Goal: Task Accomplishment & Management: Use online tool/utility

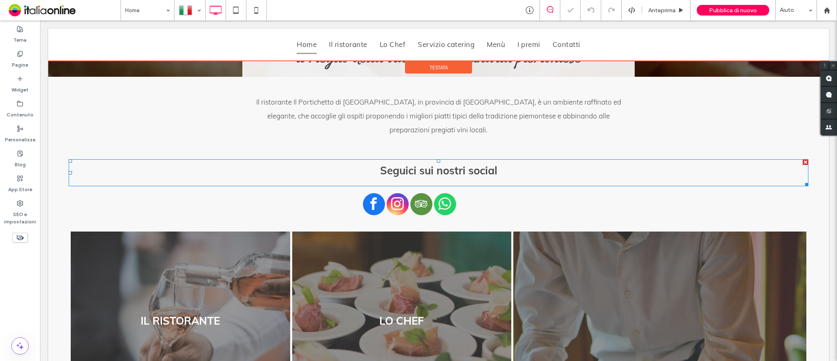
scroll to position [435, 0]
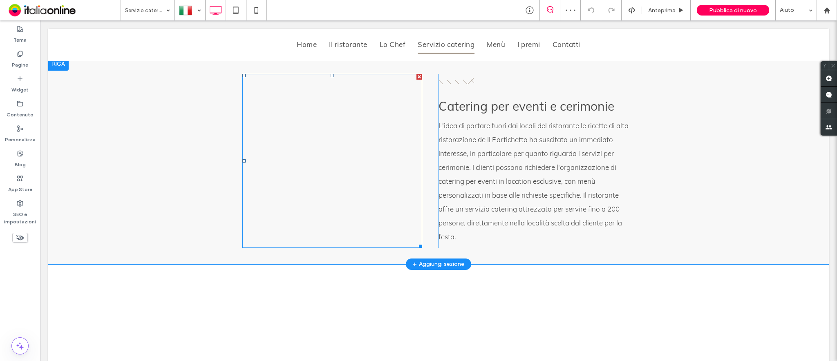
scroll to position [762, 0]
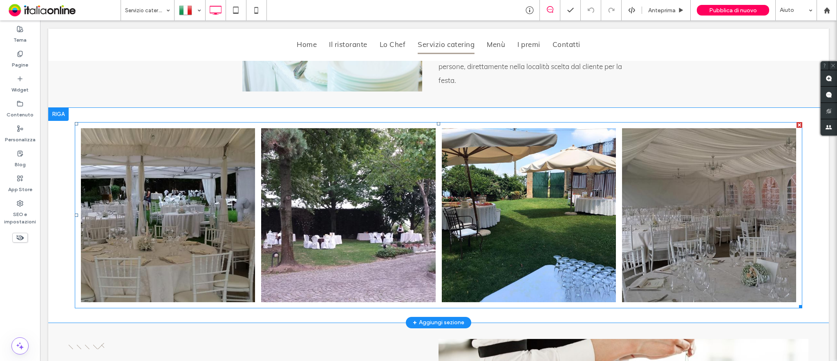
click at [197, 198] on link at bounding box center [168, 215] width 185 height 185
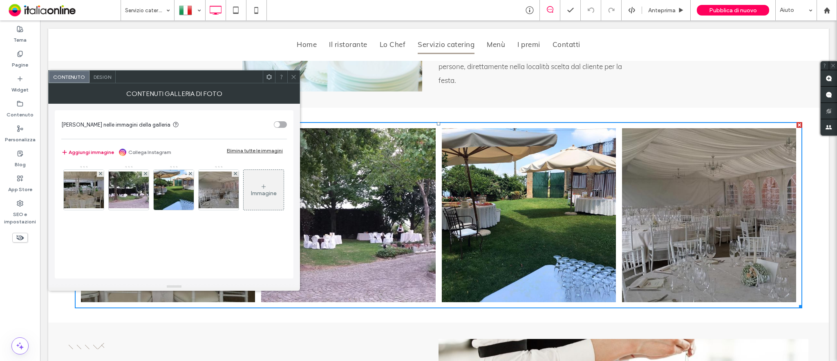
click at [91, 150] on button "Aggiungi immagine" at bounding box center [87, 152] width 53 height 10
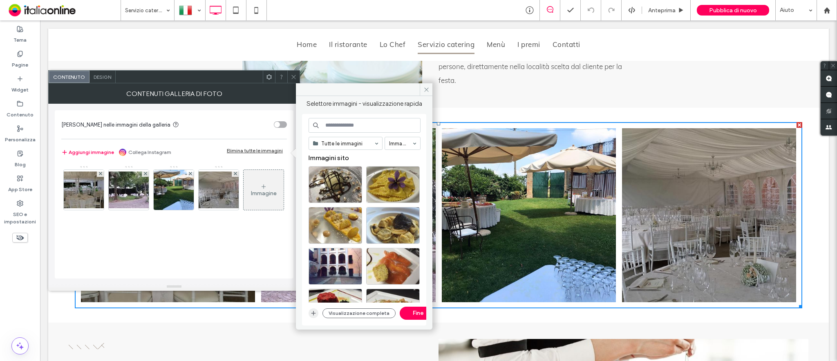
click at [311, 313] on icon "button" at bounding box center [313, 313] width 7 height 7
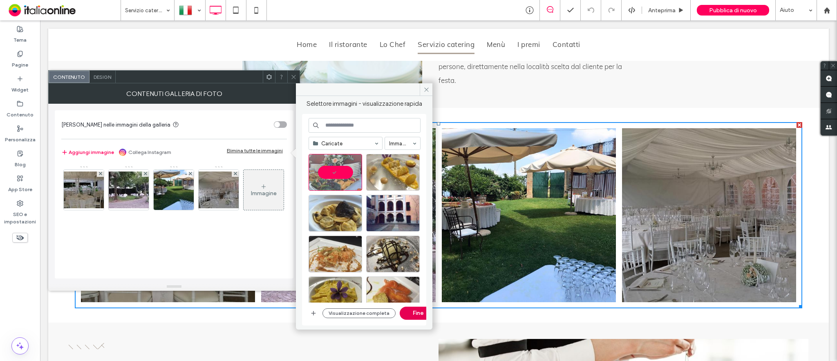
click at [407, 315] on button "Fine" at bounding box center [418, 313] width 37 height 13
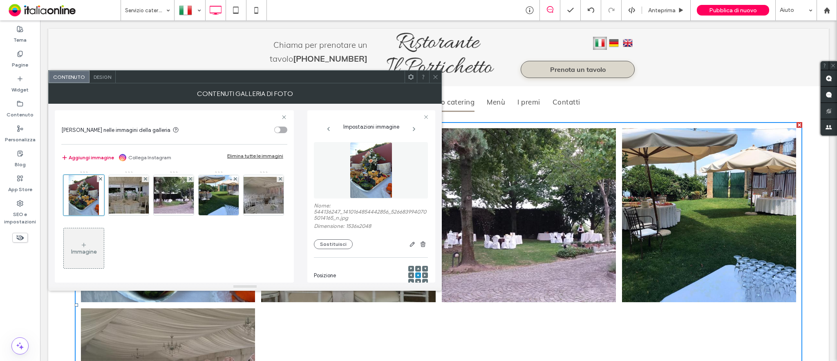
click at [73, 158] on button "Aggiungi immagine" at bounding box center [87, 158] width 53 height 10
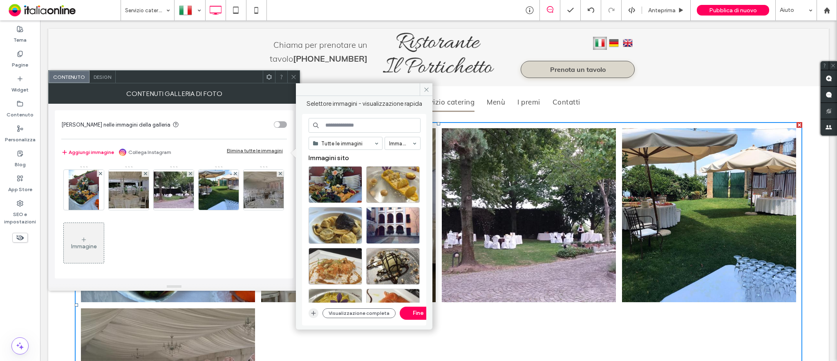
click at [312, 310] on icon "button" at bounding box center [313, 313] width 7 height 7
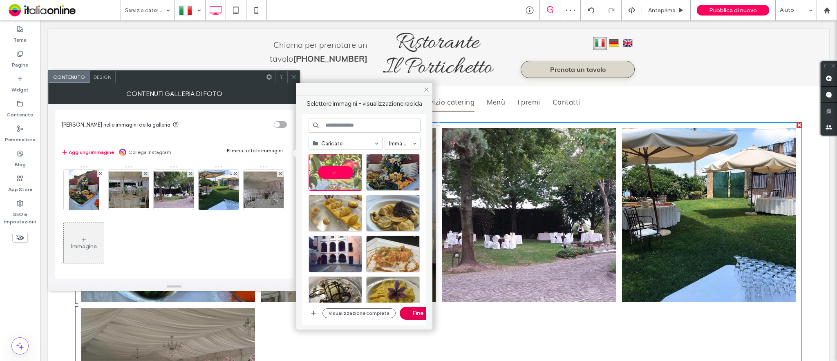
click at [406, 310] on button "Fine" at bounding box center [418, 313] width 37 height 13
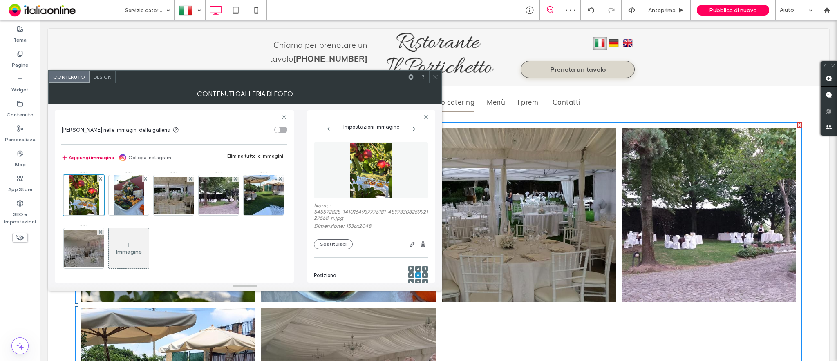
click at [91, 160] on button "Aggiungi immagine" at bounding box center [87, 158] width 53 height 10
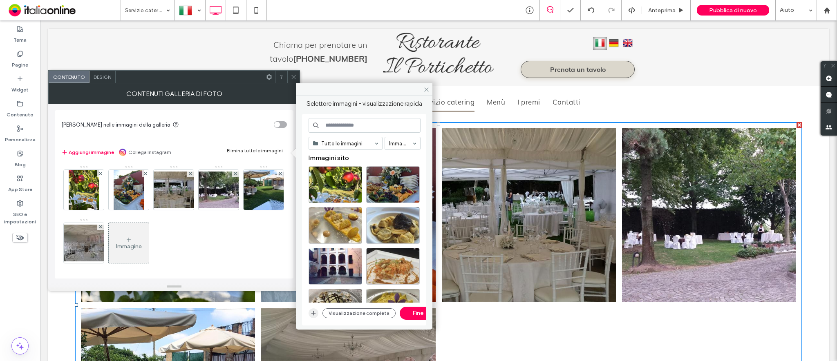
click at [314, 310] on icon "button" at bounding box center [313, 313] width 7 height 7
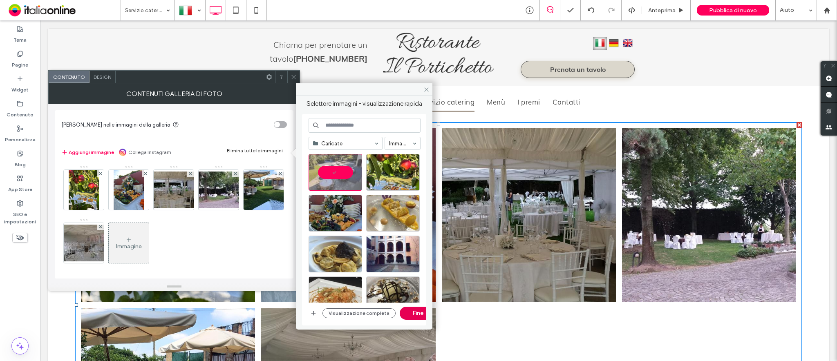
click at [413, 311] on button "Fine" at bounding box center [418, 313] width 37 height 13
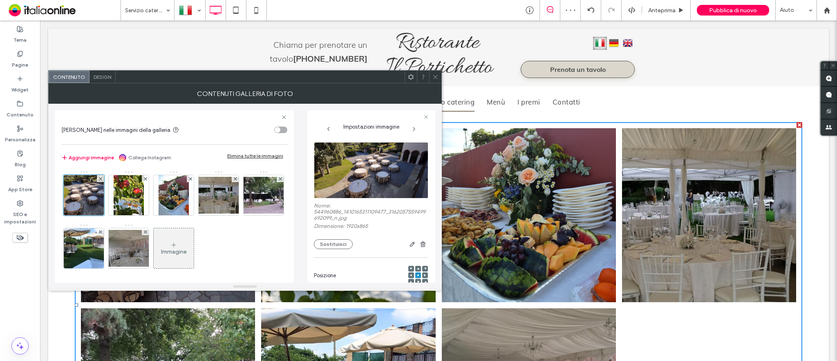
click at [99, 158] on button "Aggiungi immagine" at bounding box center [87, 158] width 53 height 10
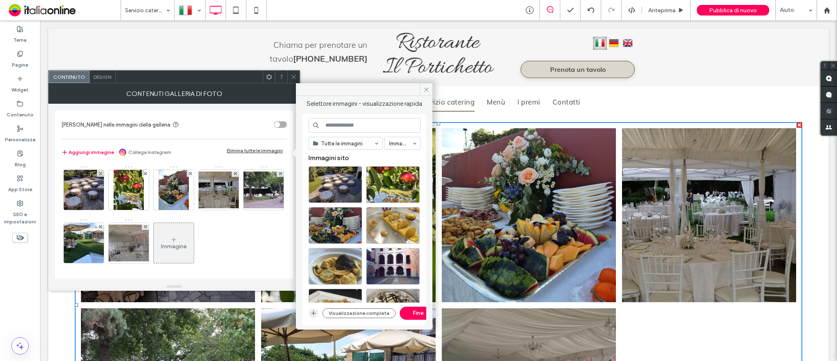
click at [310, 310] on span "button" at bounding box center [313, 313] width 10 height 10
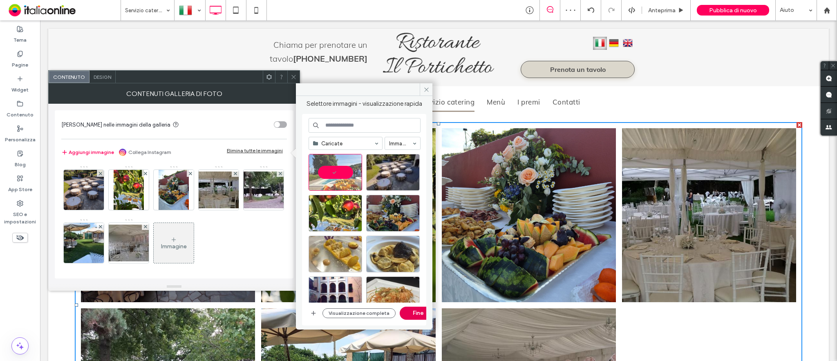
click at [421, 315] on button "Fine" at bounding box center [418, 313] width 37 height 13
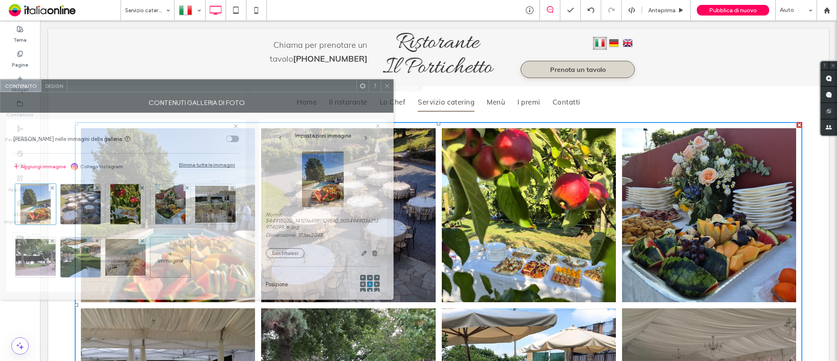
drag, startPoint x: 325, startPoint y: 78, endPoint x: 259, endPoint y: 87, distance: 66.0
click at [259, 87] on div at bounding box center [211, 86] width 289 height 12
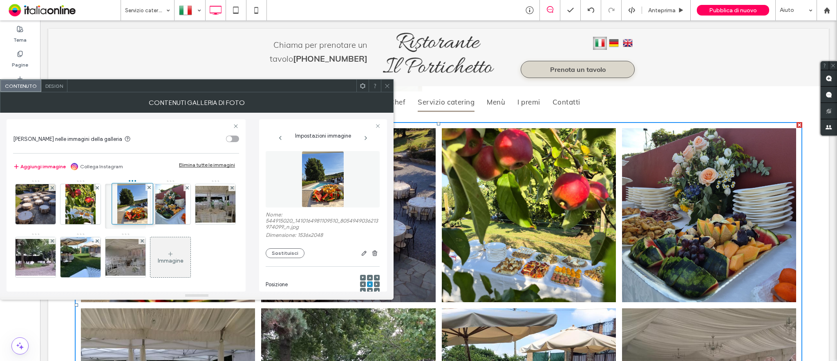
drag, startPoint x: 29, startPoint y: 212, endPoint x: 114, endPoint y: 208, distance: 84.3
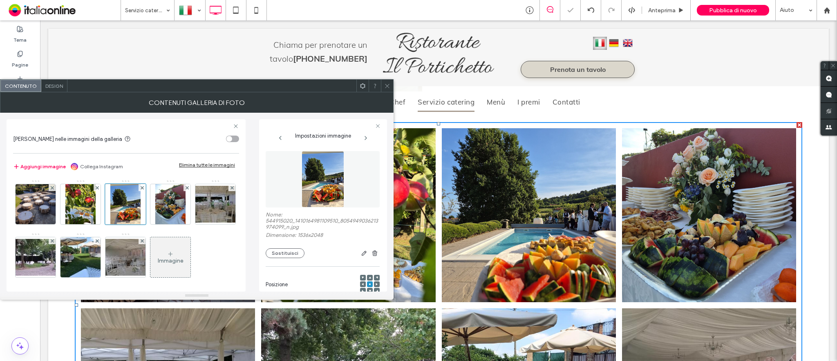
click at [387, 87] on icon at bounding box center [387, 86] width 6 height 6
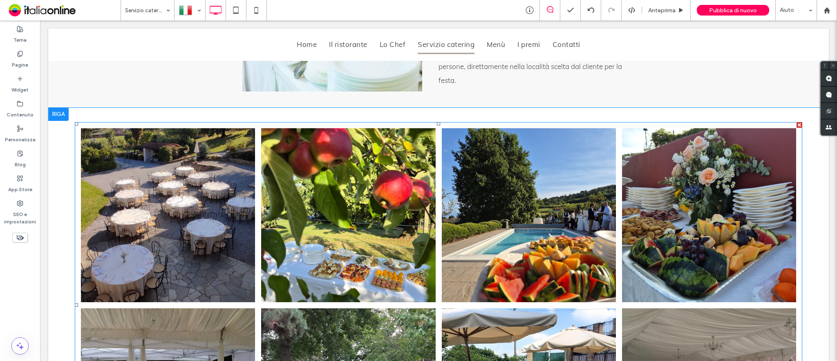
click at [311, 187] on link at bounding box center [348, 215] width 185 height 185
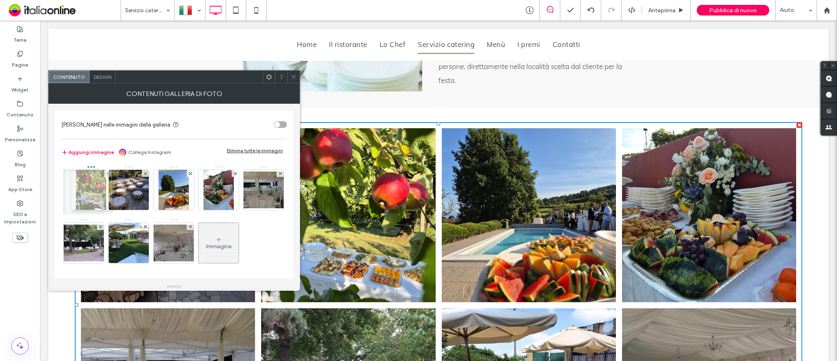
drag, startPoint x: 129, startPoint y: 194, endPoint x: 89, endPoint y: 194, distance: 39.6
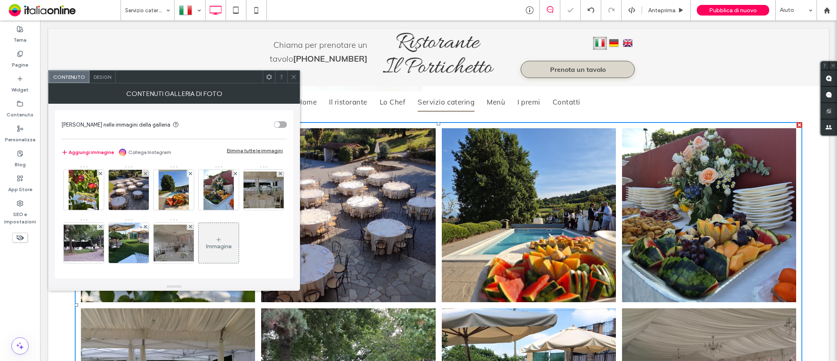
click at [293, 76] on icon at bounding box center [294, 77] width 6 height 6
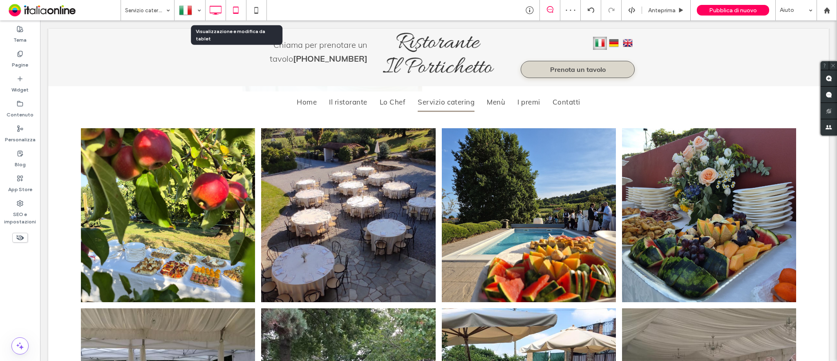
click at [242, 5] on icon at bounding box center [236, 10] width 16 height 16
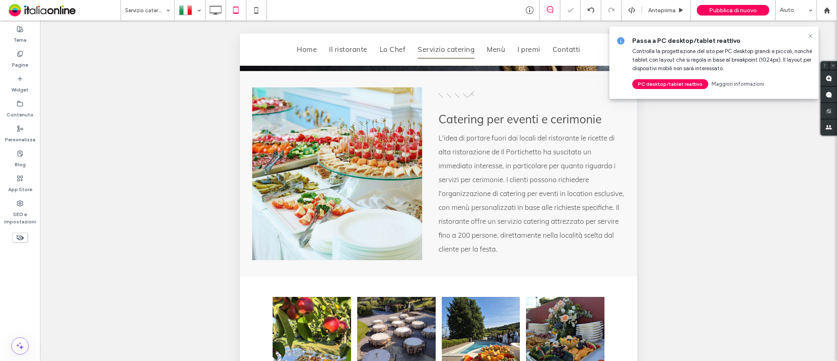
scroll to position [708, 0]
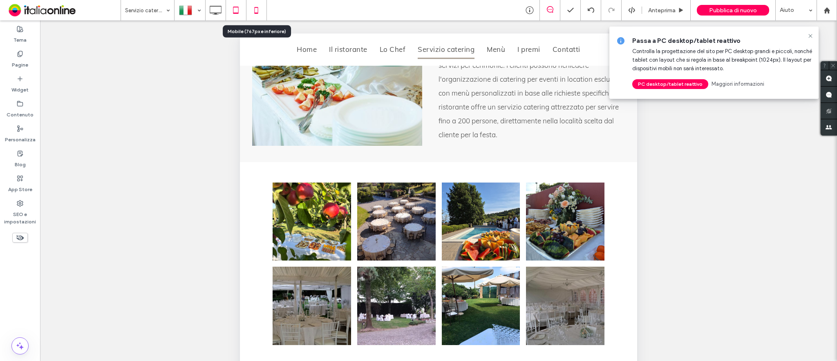
click at [258, 9] on use at bounding box center [257, 10] width 4 height 7
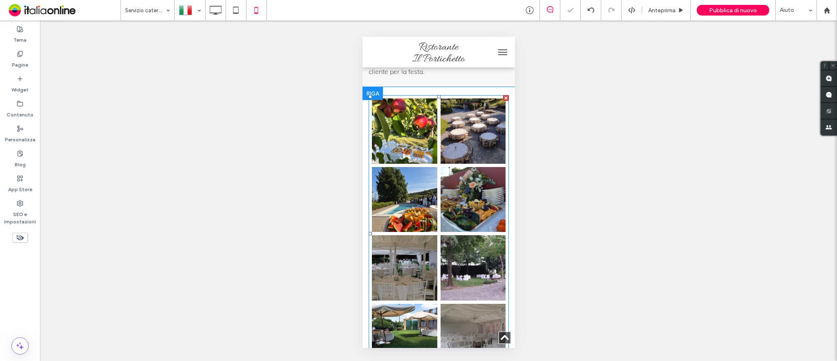
scroll to position [872, 0]
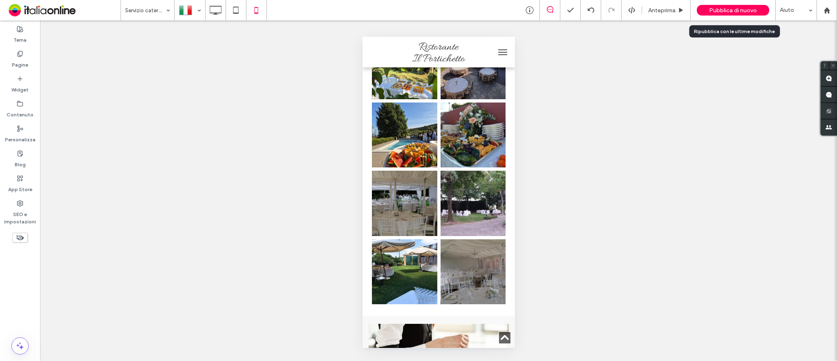
click at [704, 7] on div "Pubblica di nuovo" at bounding box center [733, 10] width 72 height 11
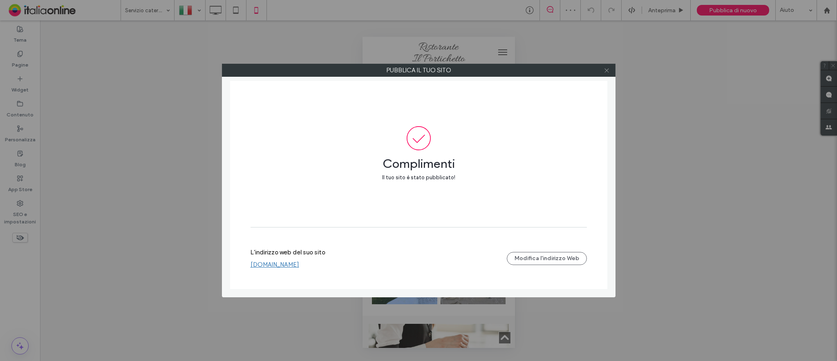
click at [607, 72] on icon at bounding box center [606, 70] width 6 height 6
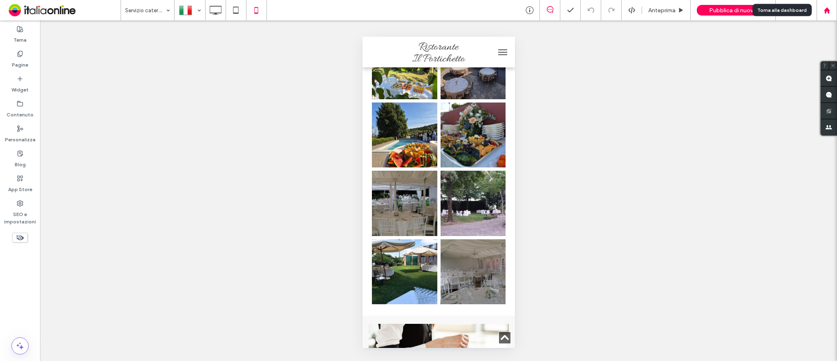
click at [826, 11] on use at bounding box center [826, 10] width 6 height 6
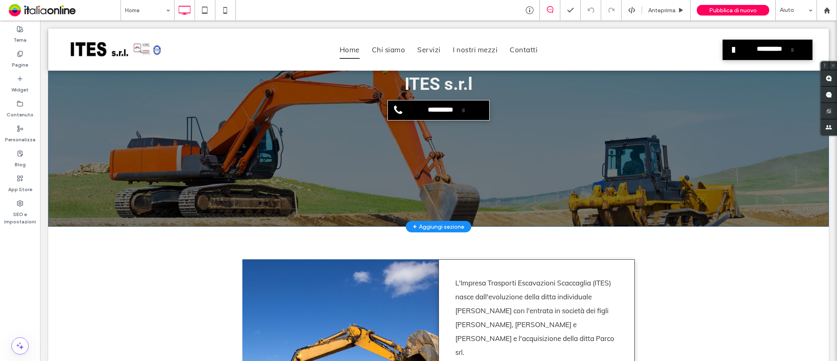
scroll to position [109, 0]
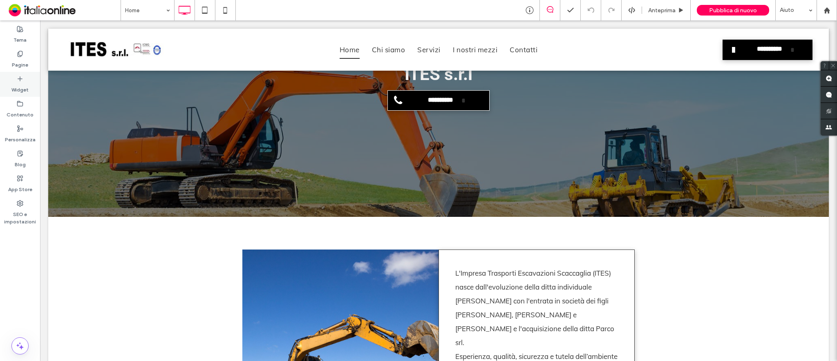
click at [17, 82] on icon at bounding box center [20, 79] width 7 height 7
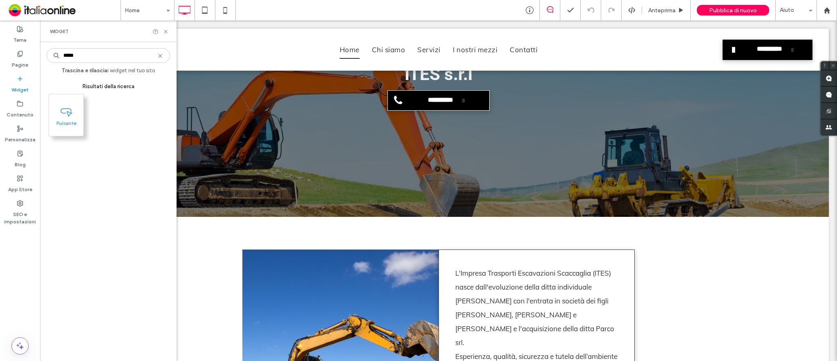
type input "*****"
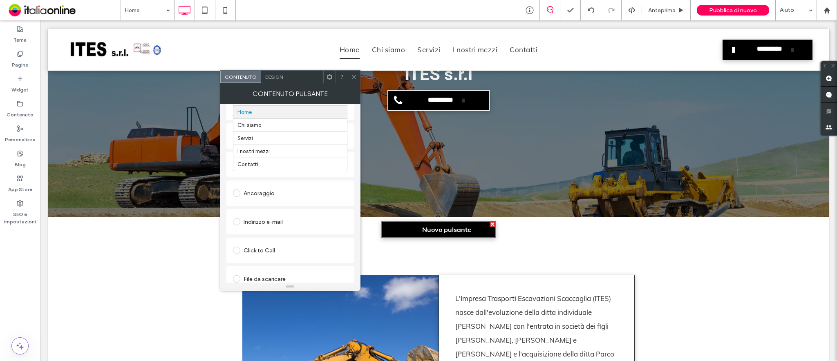
scroll to position [137, 0]
click at [236, 270] on span at bounding box center [236, 269] width 7 height 7
drag, startPoint x: 352, startPoint y: 76, endPoint x: 357, endPoint y: 81, distance: 7.5
click at [352, 76] on use at bounding box center [354, 77] width 4 height 4
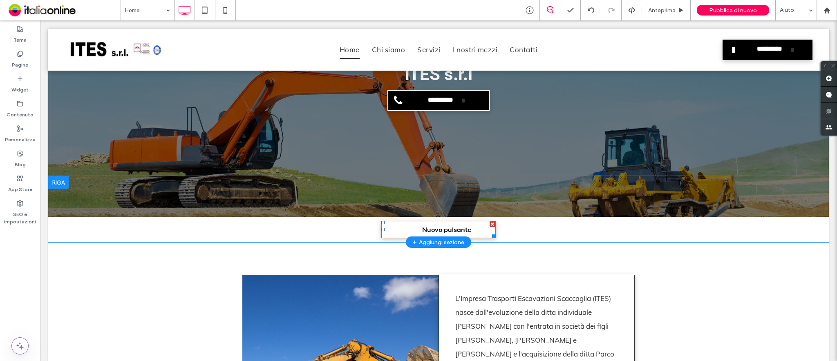
click at [489, 223] on div at bounding box center [492, 224] width 6 height 6
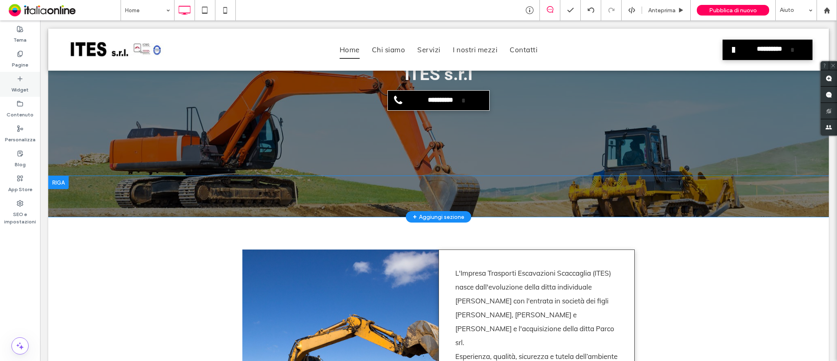
click at [20, 84] on label "Widget" at bounding box center [19, 87] width 17 height 11
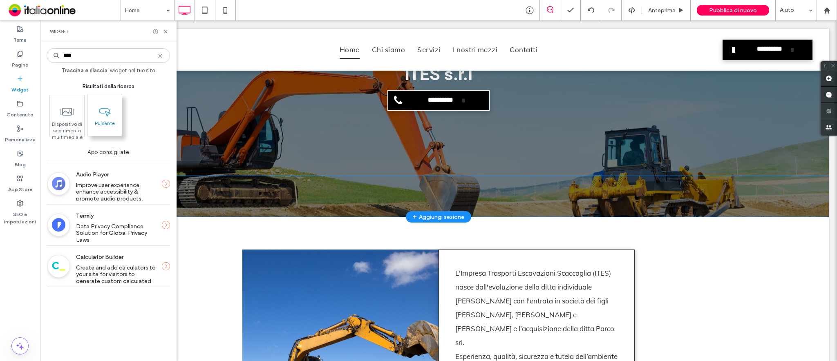
type input "****"
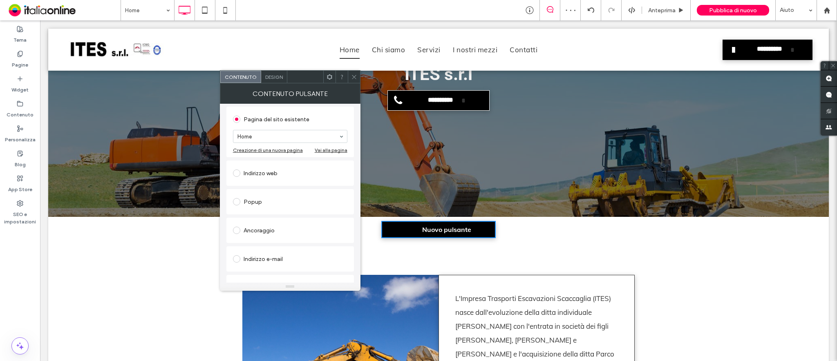
scroll to position [137, 0]
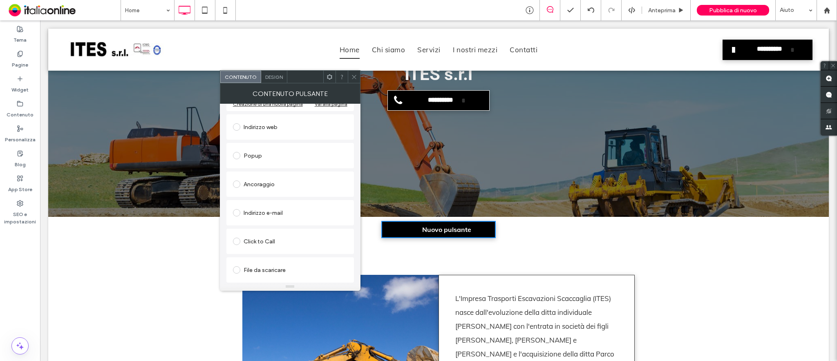
click at [239, 271] on span at bounding box center [236, 269] width 7 height 7
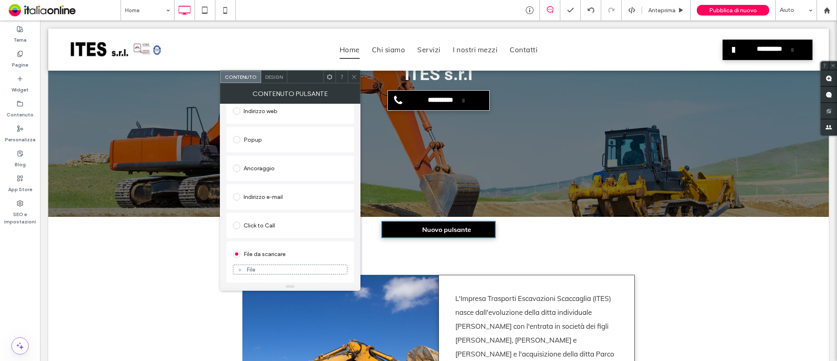
drag, startPoint x: 354, startPoint y: 76, endPoint x: 357, endPoint y: 95, distance: 19.1
click at [354, 76] on icon at bounding box center [354, 77] width 6 height 6
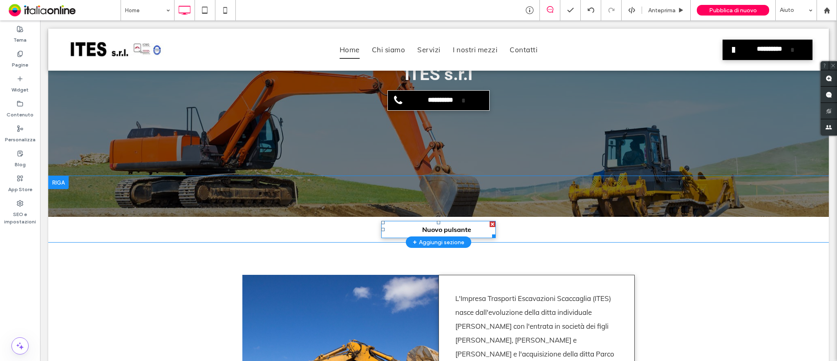
click at [422, 228] on span "Nuovo pulsante" at bounding box center [446, 230] width 49 height 8
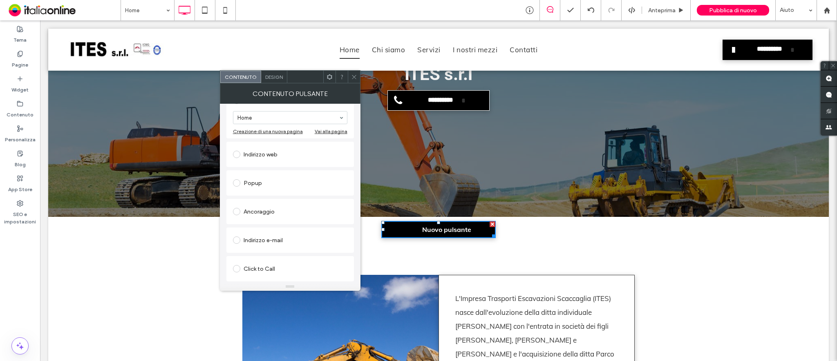
scroll to position [137, 0]
click at [238, 268] on span at bounding box center [236, 269] width 7 height 7
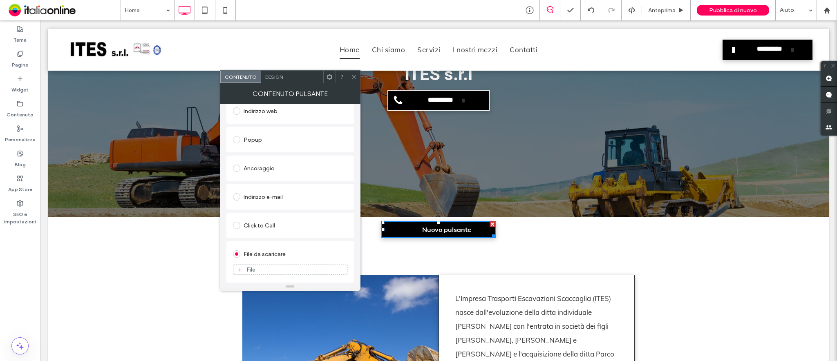
scroll to position [127, 0]
click at [271, 268] on div "File" at bounding box center [290, 269] width 114 height 7
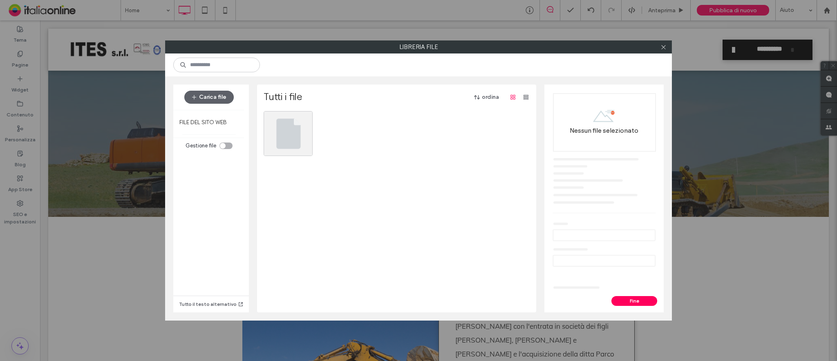
click at [661, 42] on span at bounding box center [663, 47] width 6 height 12
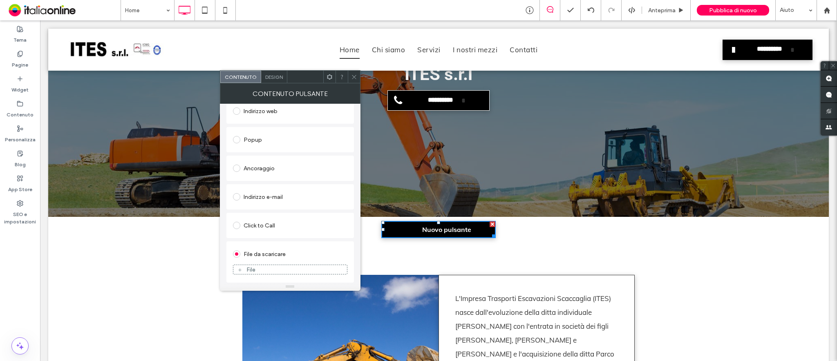
click at [296, 265] on figure "File" at bounding box center [290, 270] width 114 height 10
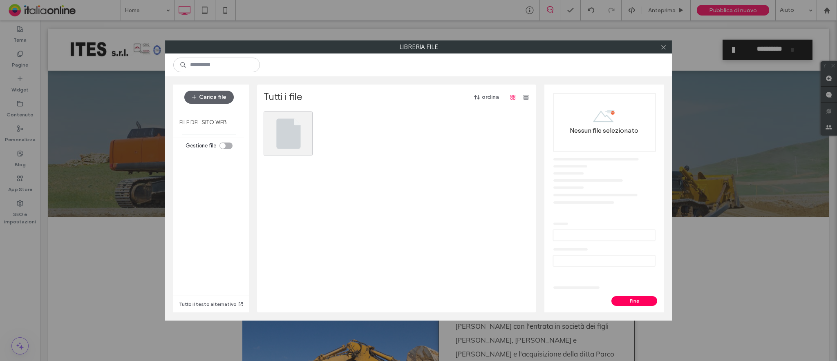
drag, startPoint x: 664, startPoint y: 46, endPoint x: 670, endPoint y: 58, distance: 13.3
click at [664, 46] on use at bounding box center [663, 47] width 4 height 4
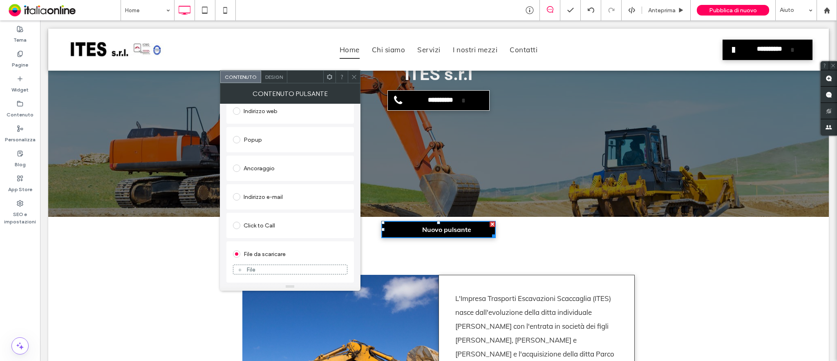
click at [356, 79] on icon at bounding box center [354, 77] width 6 height 6
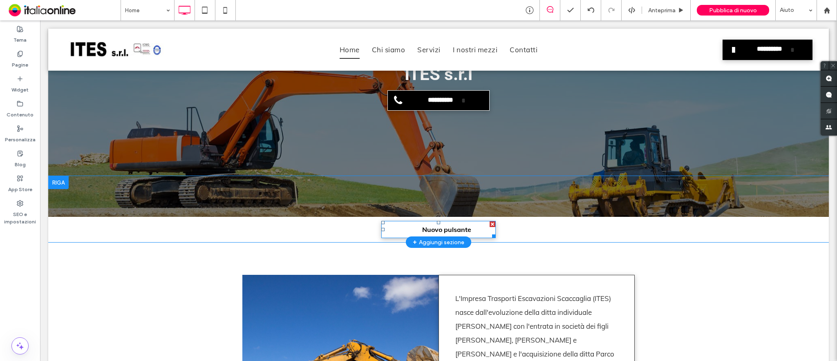
click at [489, 224] on div at bounding box center [492, 224] width 6 height 6
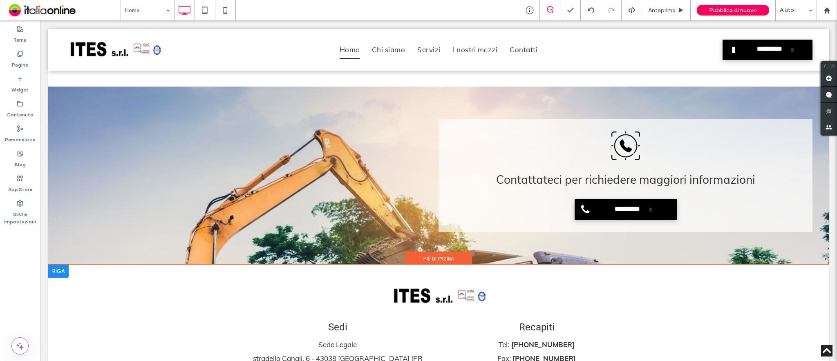
scroll to position [1370, 0]
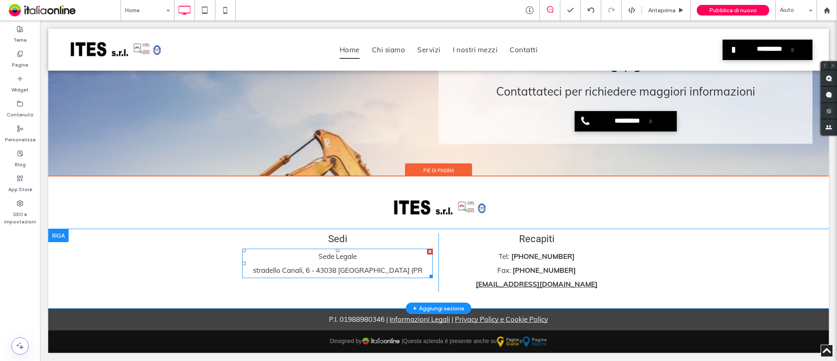
click at [402, 270] on span "stradello Canali, 6 - 43038 Sala Baganza (PR" at bounding box center [338, 270] width 170 height 9
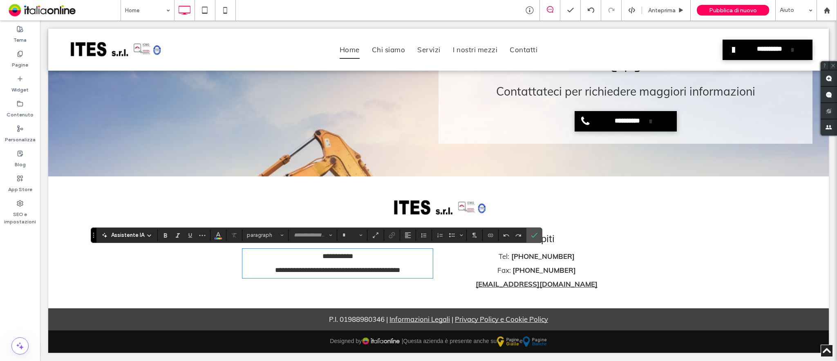
type input "****"
type input "**"
click at [400, 270] on span "**********" at bounding box center [337, 270] width 125 height 7
click at [537, 236] on label "Conferma" at bounding box center [534, 235] width 12 height 15
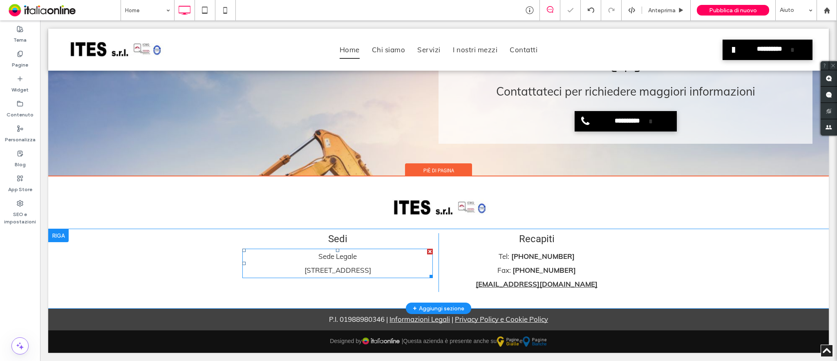
click at [371, 268] on span "stradello Canali, 6 - 43038 Sala Baganza (PR)" at bounding box center [337, 270] width 67 height 9
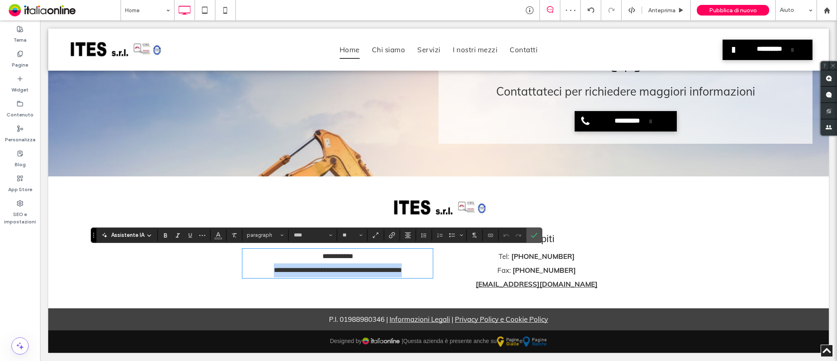
drag, startPoint x: 408, startPoint y: 272, endPoint x: 226, endPoint y: 277, distance: 182.7
click at [232, 277] on div "**********" at bounding box center [438, 268] width 780 height 79
copy span "**********"
click at [535, 232] on icon "Conferma" at bounding box center [534, 235] width 7 height 7
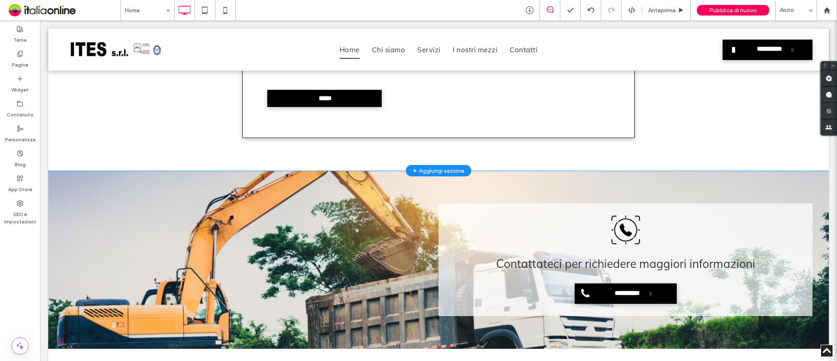
scroll to position [1044, 0]
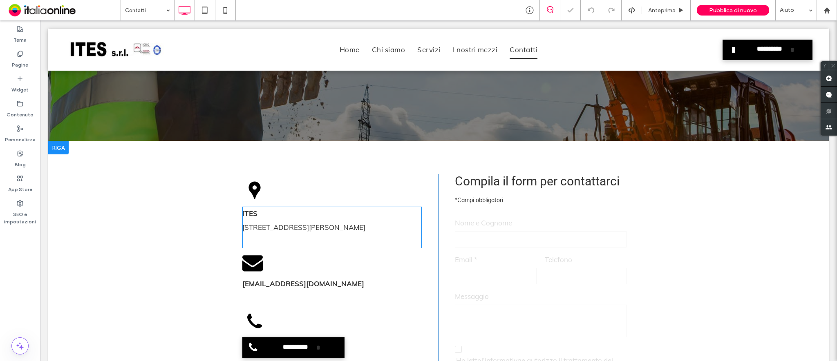
scroll to position [163, 0]
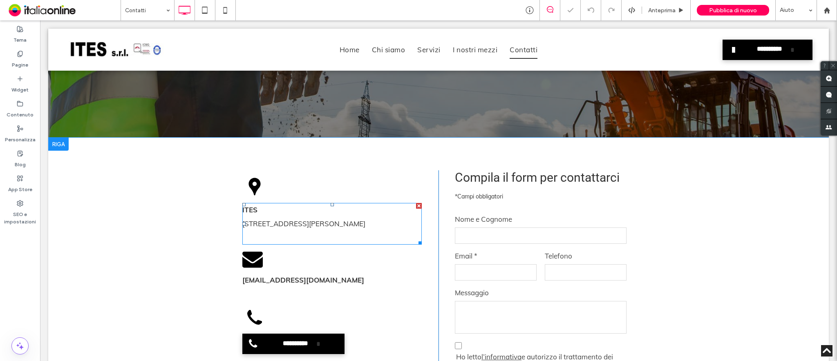
click at [291, 225] on span "Via Cotti, 9 - 43035 Felino Parma (PR)" at bounding box center [303, 223] width 123 height 9
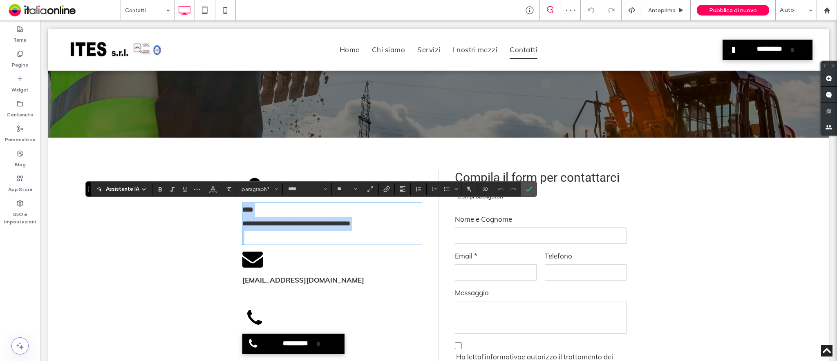
click at [391, 225] on p "**********" at bounding box center [331, 224] width 179 height 14
drag, startPoint x: 391, startPoint y: 225, endPoint x: 216, endPoint y: 223, distance: 175.3
click at [216, 223] on div "**********" at bounding box center [438, 302] width 780 height 328
click at [530, 186] on icon "Conferma" at bounding box center [528, 189] width 7 height 7
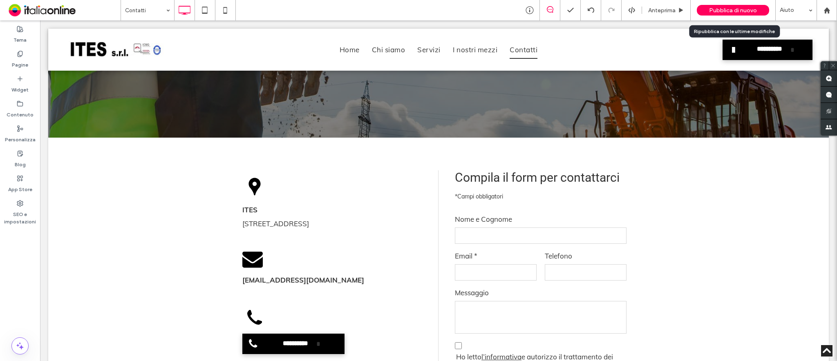
click at [740, 7] on span "Pubblica di nuovo" at bounding box center [733, 10] width 48 height 7
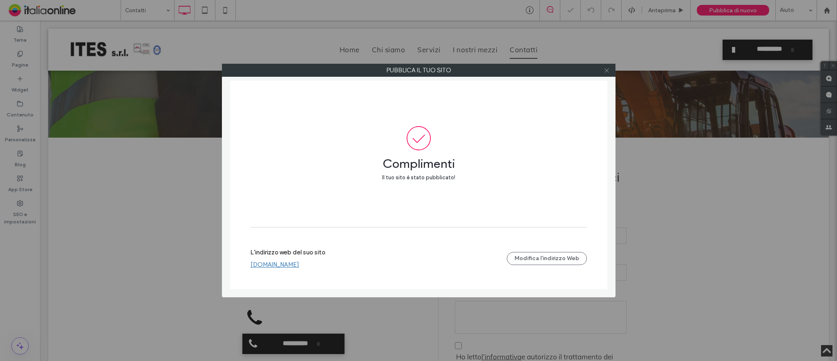
click at [609, 69] on icon at bounding box center [606, 70] width 6 height 6
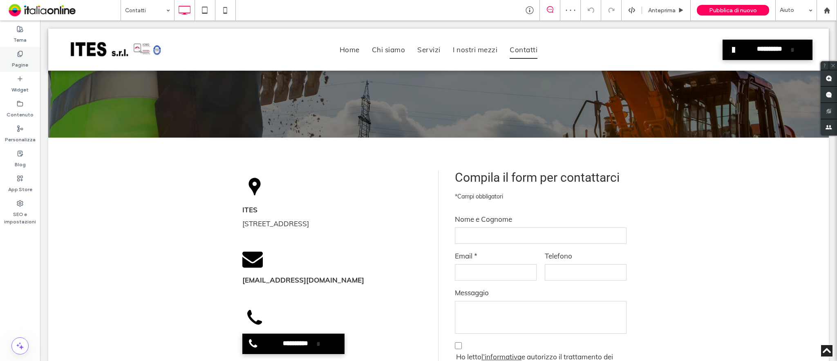
click at [15, 61] on label "Pagine" at bounding box center [20, 62] width 16 height 11
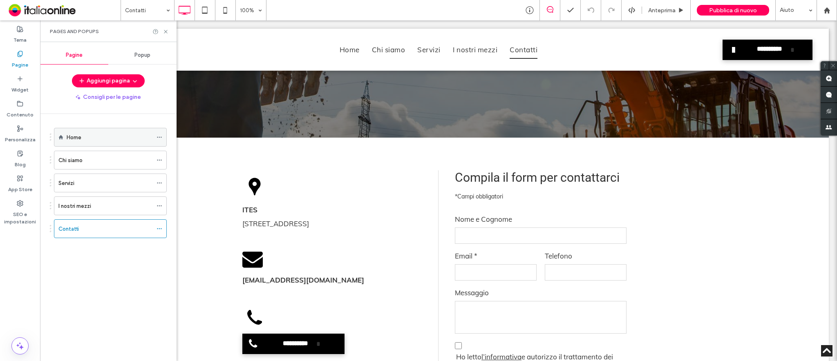
click at [160, 133] on span at bounding box center [159, 137] width 6 height 12
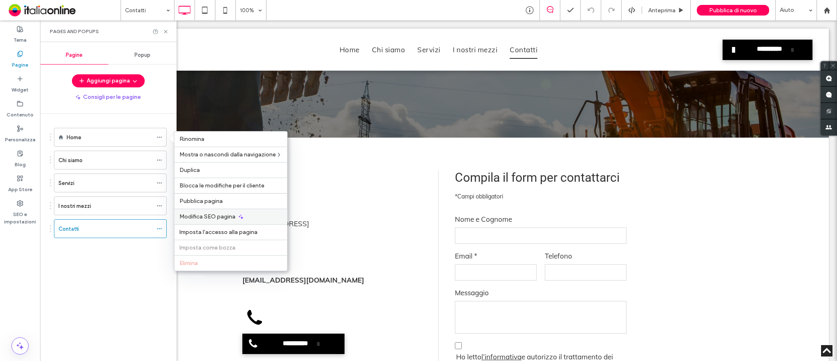
click at [196, 215] on span "Modifica SEO pagina" at bounding box center [207, 216] width 56 height 7
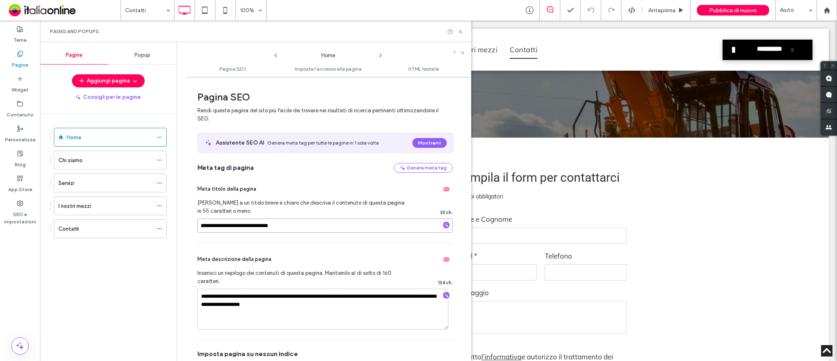
drag, startPoint x: 253, startPoint y: 225, endPoint x: 219, endPoint y: 225, distance: 33.5
click at [219, 225] on input "**********" at bounding box center [324, 226] width 255 height 14
paste input "**"
type input "**********"
drag, startPoint x: 288, startPoint y: 242, endPoint x: 287, endPoint y: 248, distance: 5.8
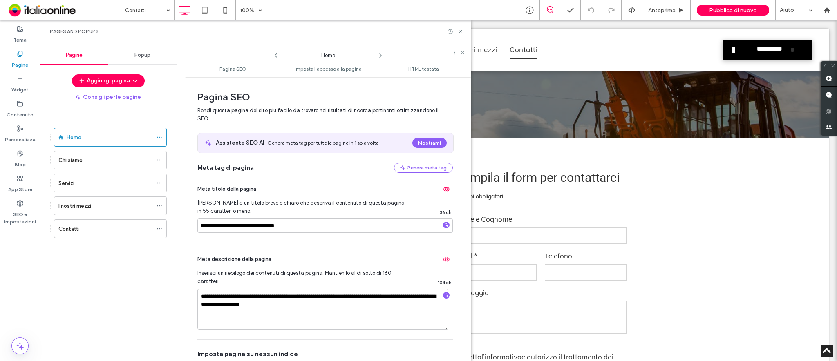
click at [288, 243] on hr at bounding box center [324, 243] width 255 height 0
drag, startPoint x: 237, startPoint y: 296, endPoint x: 223, endPoint y: 296, distance: 14.3
click at [223, 296] on textarea "**********" at bounding box center [322, 309] width 251 height 41
paste textarea "**********"
type textarea "**********"
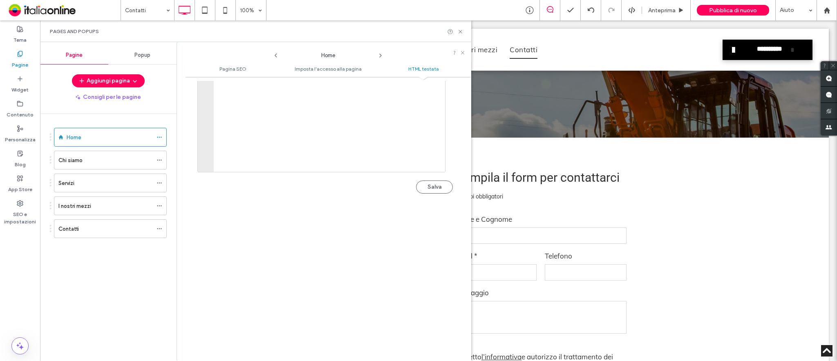
scroll to position [901, 0]
click at [434, 159] on button "Salva" at bounding box center [434, 157] width 37 height 13
click at [156, 159] on icon at bounding box center [159, 160] width 6 height 6
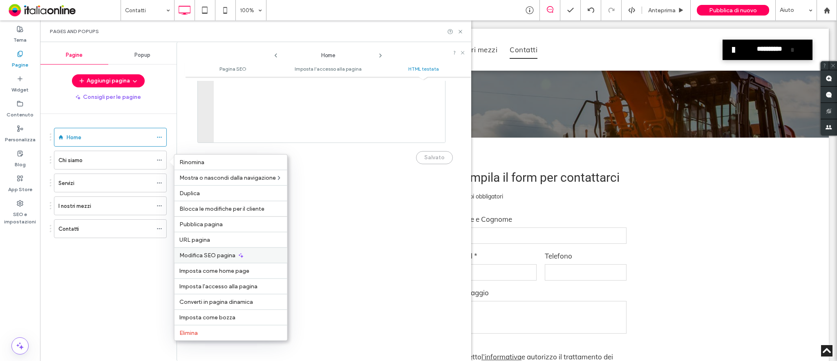
click at [207, 258] on span "Modifica SEO pagina" at bounding box center [207, 255] width 56 height 7
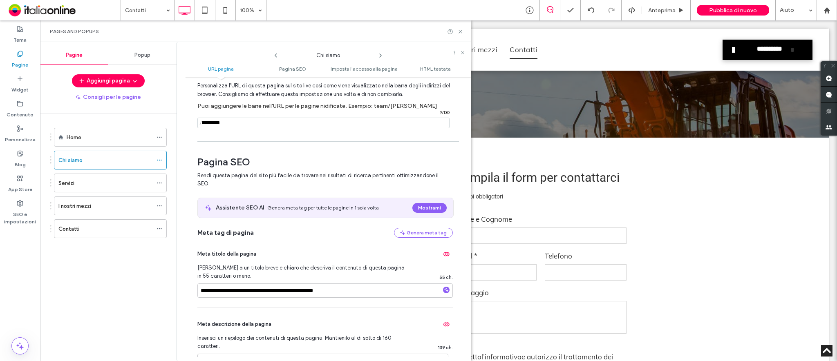
scroll to position [54, 0]
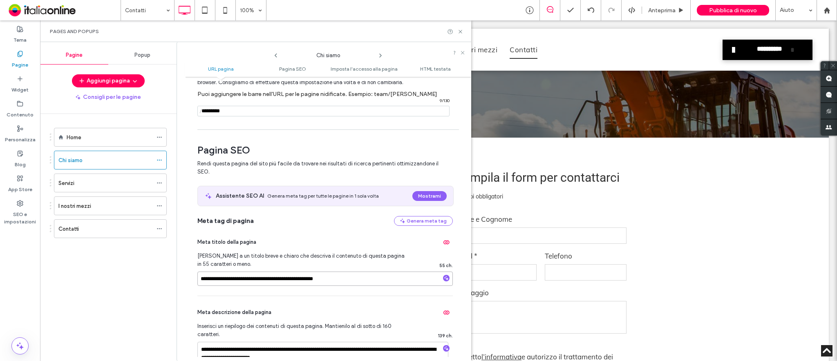
drag, startPoint x: 277, startPoint y: 279, endPoint x: 260, endPoint y: 278, distance: 17.2
click at [260, 278] on input "**********" at bounding box center [324, 279] width 255 height 14
paste input "**********"
type input "**********"
drag, startPoint x: 304, startPoint y: 281, endPoint x: 261, endPoint y: 281, distance: 42.9
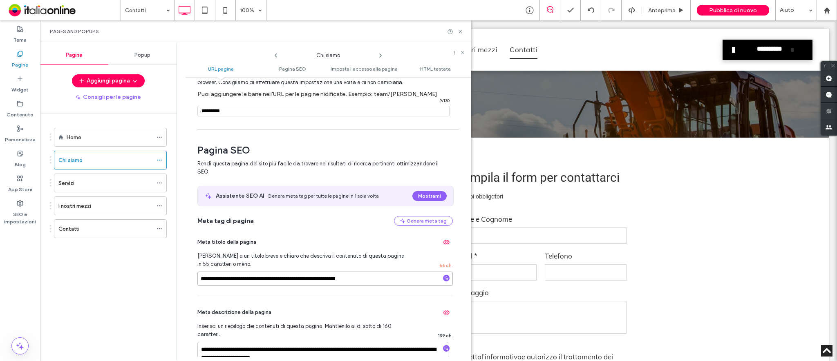
click at [261, 281] on input "**********" at bounding box center [324, 279] width 255 height 14
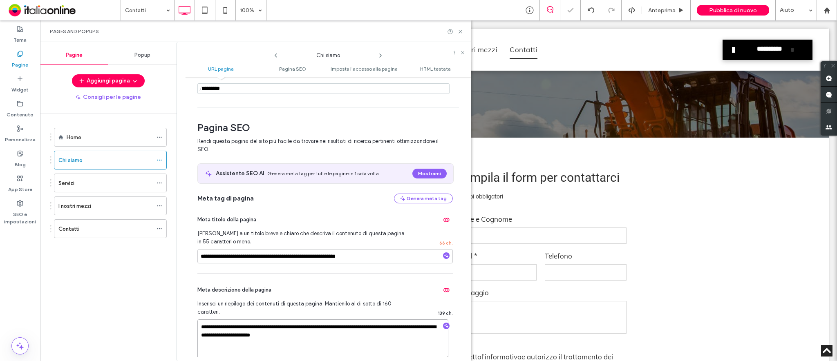
scroll to position [86, 0]
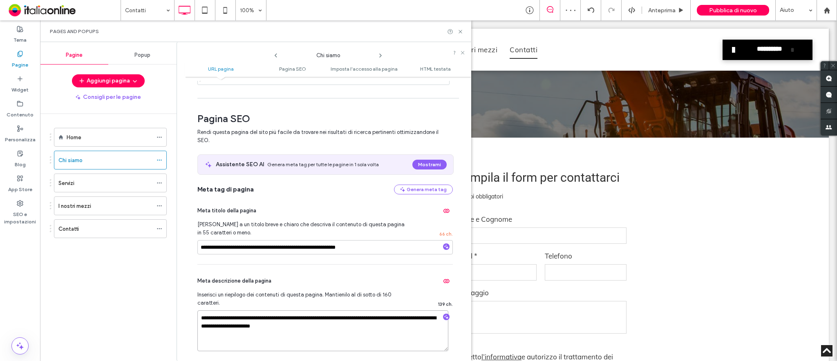
drag, startPoint x: 237, startPoint y: 350, endPoint x: 223, endPoint y: 317, distance: 35.9
click at [223, 317] on textarea "**********" at bounding box center [322, 331] width 251 height 41
paste textarea "**********"
type textarea "**********"
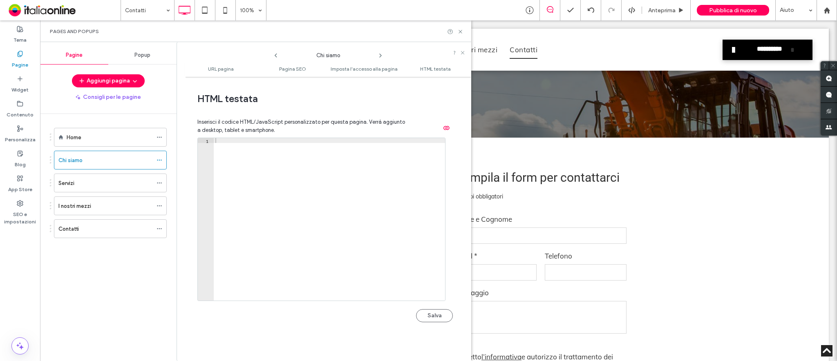
scroll to position [795, 0]
click at [439, 314] on button "Salva" at bounding box center [434, 315] width 37 height 13
click at [157, 183] on use at bounding box center [159, 183] width 4 height 1
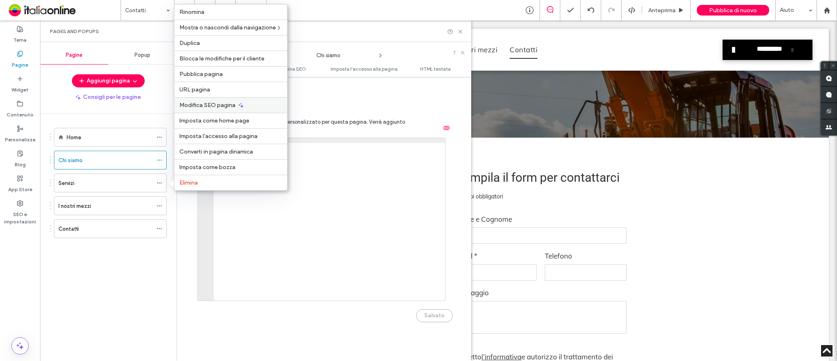
click at [194, 108] on span "Modifica SEO pagina" at bounding box center [207, 105] width 56 height 7
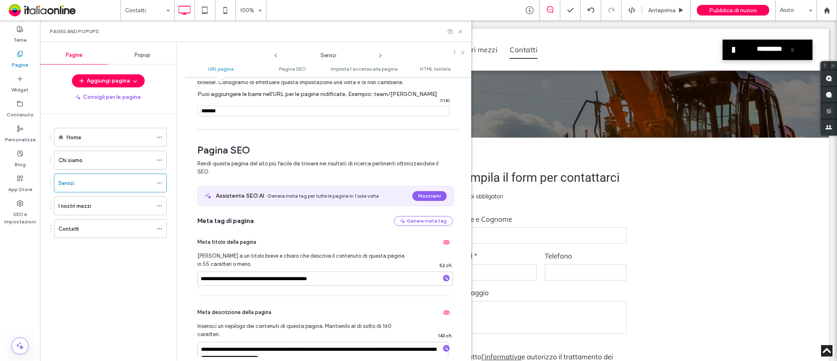
scroll to position [109, 0]
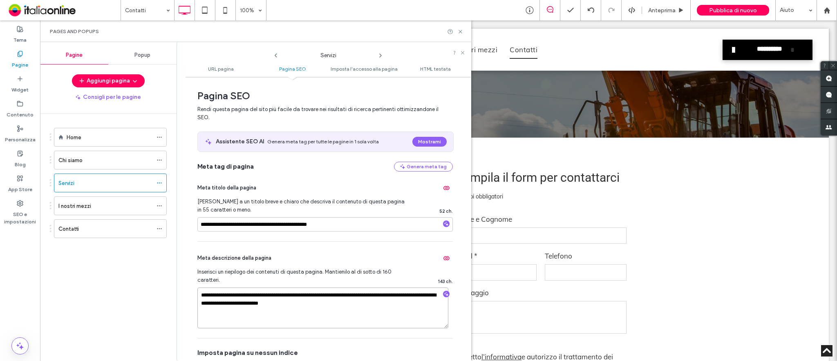
drag, startPoint x: 238, startPoint y: 293, endPoint x: 223, endPoint y: 293, distance: 15.1
click at [223, 293] on textarea "**********" at bounding box center [322, 308] width 251 height 41
paste textarea "**********"
type textarea "**********"
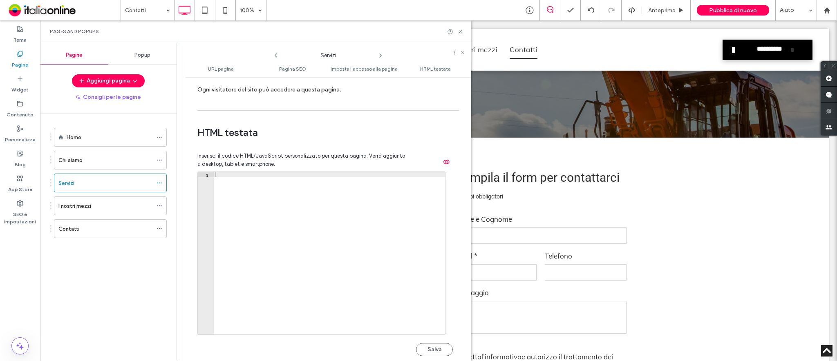
scroll to position [795, 0]
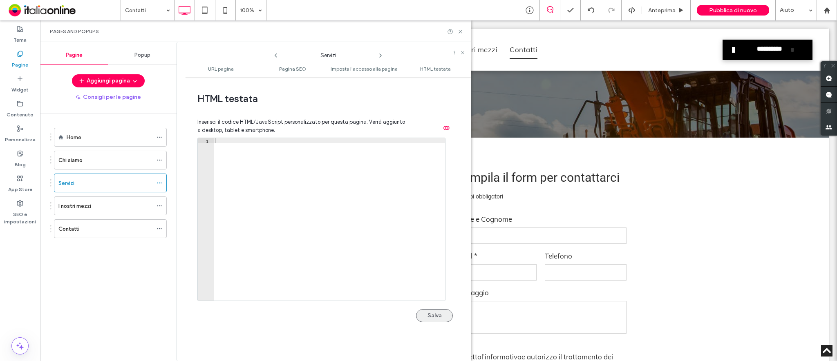
click at [423, 313] on button "Salva" at bounding box center [434, 315] width 37 height 13
click at [157, 203] on icon at bounding box center [159, 206] width 6 height 6
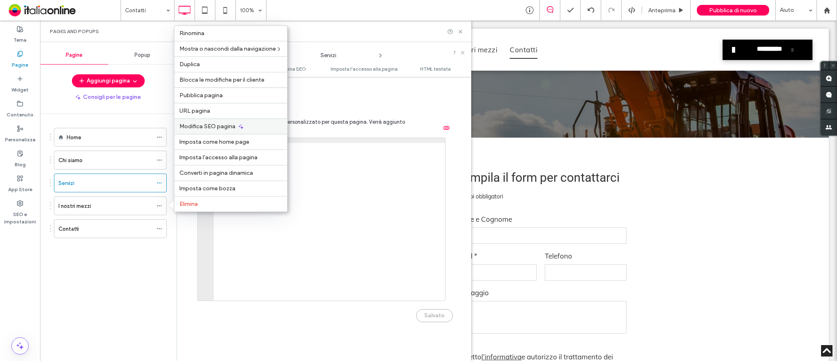
click at [205, 121] on div "Modifica SEO pagina" at bounding box center [230, 126] width 113 height 16
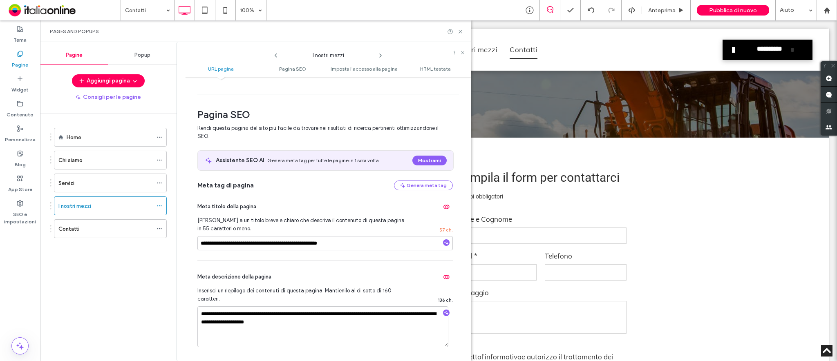
scroll to position [109, 0]
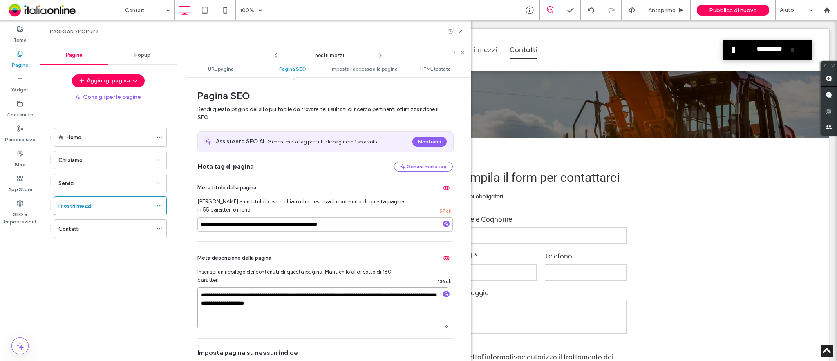
drag, startPoint x: 237, startPoint y: 294, endPoint x: 223, endPoint y: 294, distance: 13.1
click at [223, 294] on textarea "**********" at bounding box center [322, 308] width 251 height 41
paste textarea "**********"
type textarea "**********"
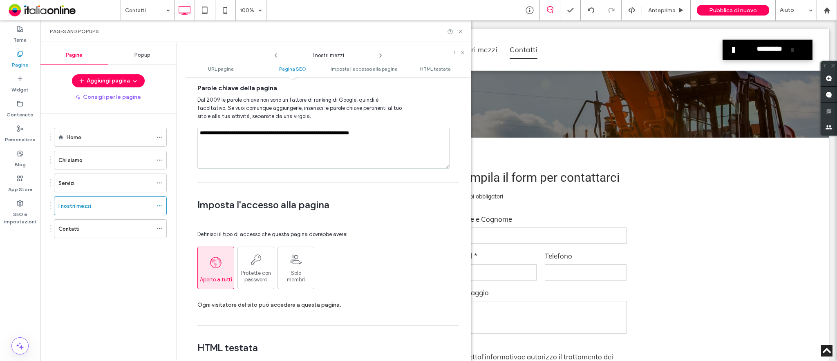
scroll to position [762, 0]
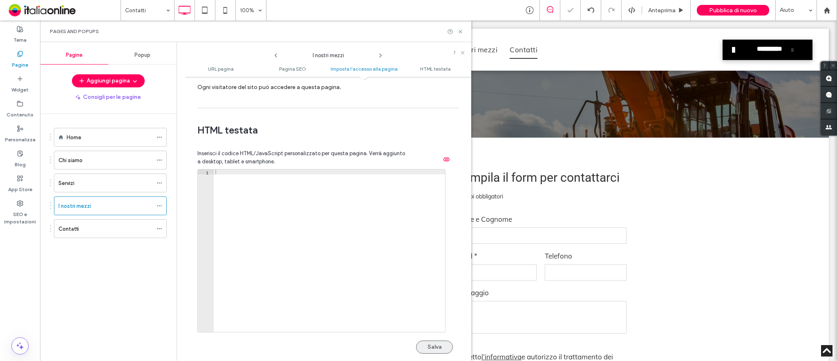
click at [429, 347] on button "Salva" at bounding box center [434, 347] width 37 height 13
click at [92, 231] on div "Contatti" at bounding box center [105, 229] width 94 height 9
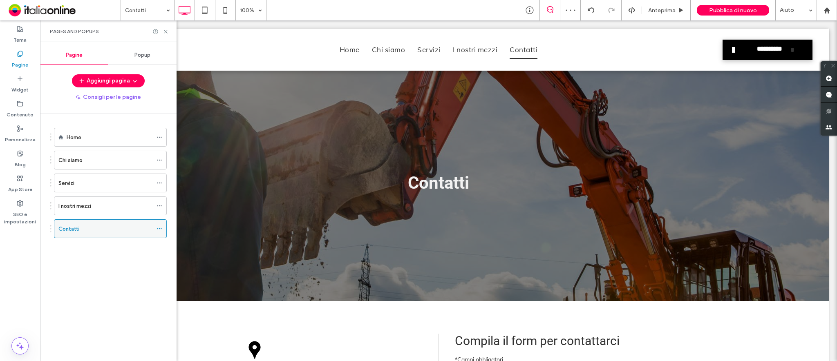
scroll to position [0, 0]
click at [144, 230] on div "Contatti" at bounding box center [105, 229] width 94 height 9
click at [157, 227] on icon at bounding box center [159, 229] width 6 height 6
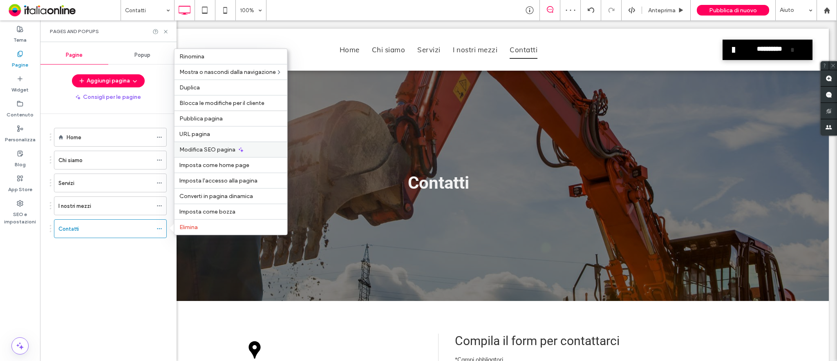
click at [192, 146] on span "Modifica SEO pagina" at bounding box center [207, 149] width 56 height 7
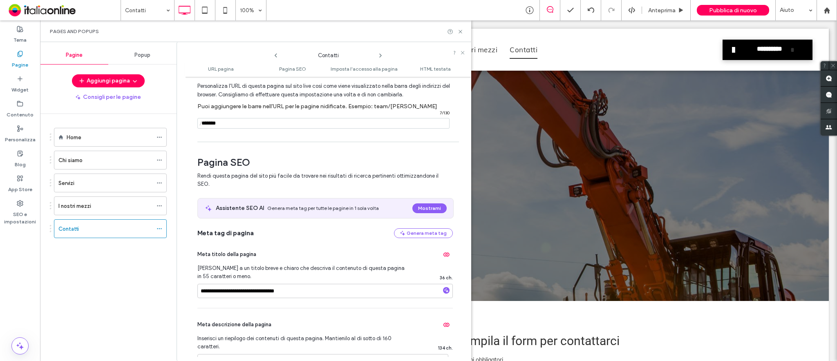
scroll to position [109, 0]
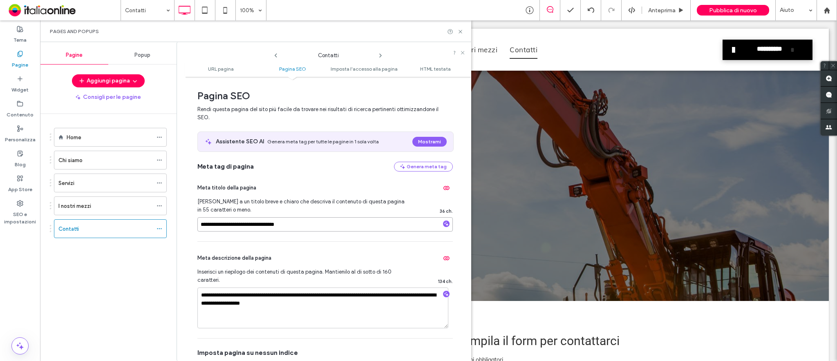
drag, startPoint x: 239, startPoint y: 226, endPoint x: 225, endPoint y: 224, distance: 13.9
click at [225, 224] on input "**********" at bounding box center [324, 224] width 255 height 14
paste input "**********"
type input "**********"
drag, startPoint x: 236, startPoint y: 294, endPoint x: 224, endPoint y: 294, distance: 11.8
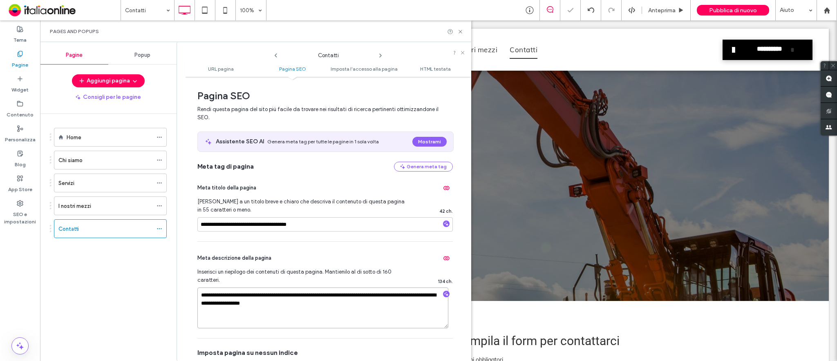
click at [224, 294] on textarea "**********" at bounding box center [322, 308] width 251 height 41
paste textarea "**********"
type textarea "**********"
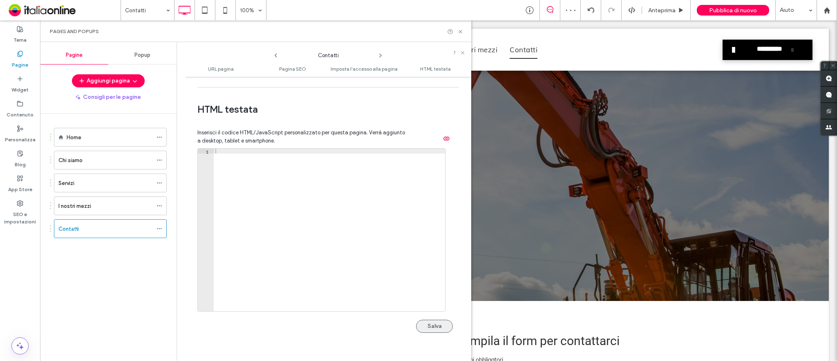
scroll to position [795, 0]
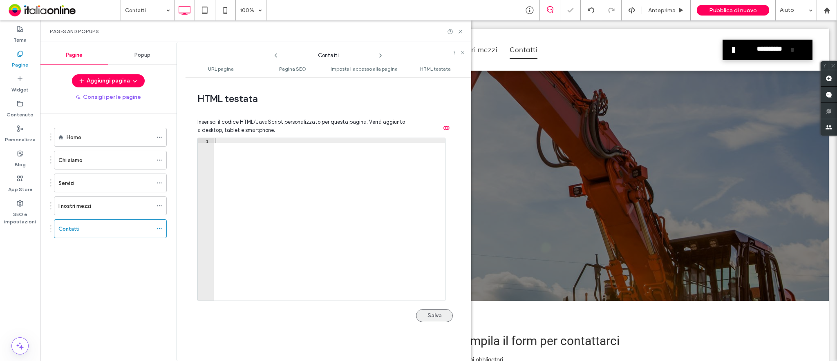
click at [436, 313] on button "Salva" at bounding box center [434, 315] width 37 height 13
click at [460, 29] on icon at bounding box center [460, 32] width 6 height 6
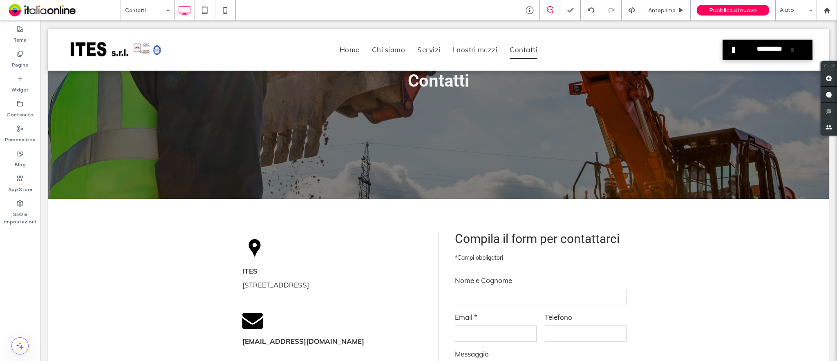
scroll to position [53, 0]
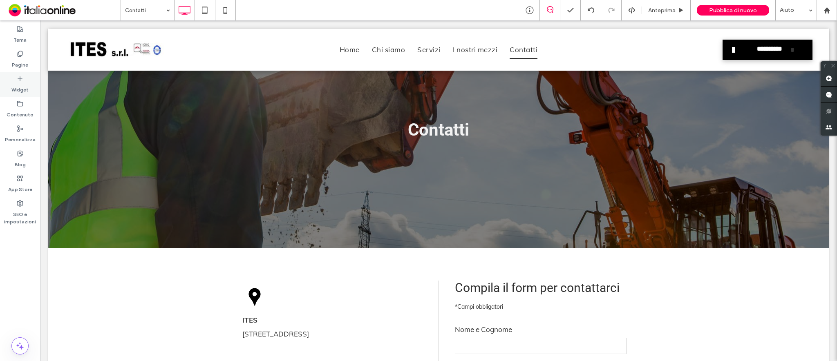
click at [17, 83] on label "Widget" at bounding box center [19, 87] width 17 height 11
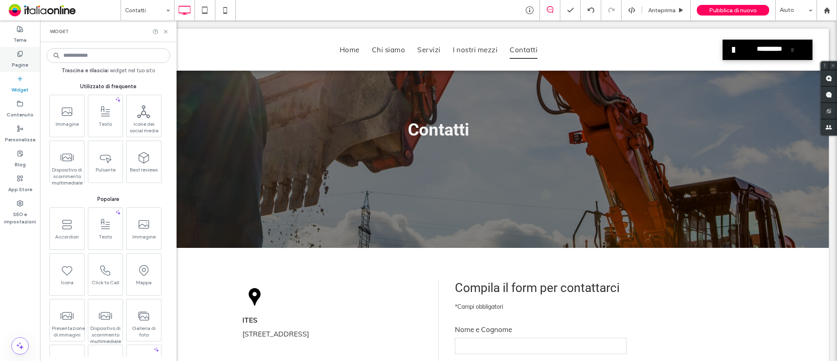
click at [24, 59] on label "Pagine" at bounding box center [20, 62] width 16 height 11
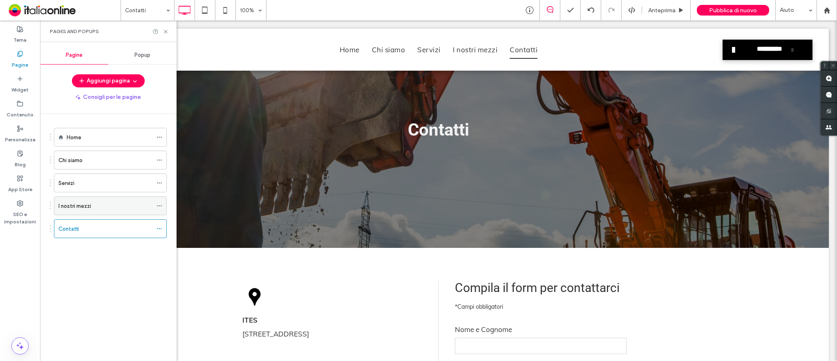
click at [155, 205] on div "I nostri mezzi" at bounding box center [110, 206] width 113 height 19
click at [121, 82] on button "Aggiungi pagina" at bounding box center [108, 80] width 73 height 13
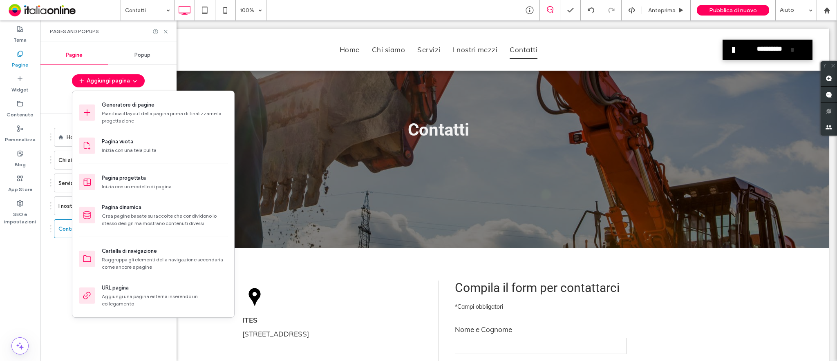
click at [48, 298] on div "Home Chi siamo Servizi I nostri mezzi Contatti" at bounding box center [108, 235] width 136 height 243
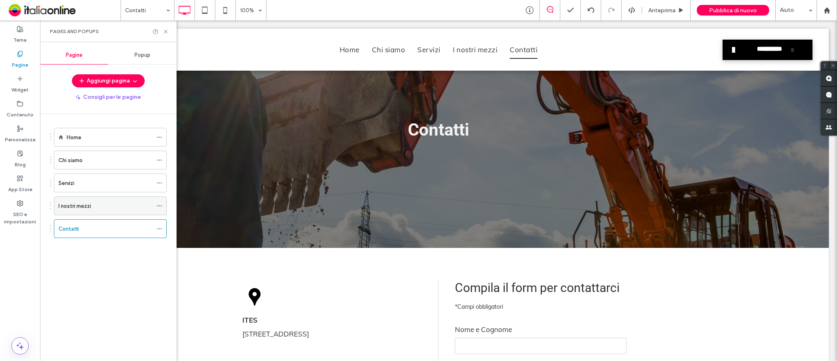
click at [160, 208] on icon at bounding box center [159, 206] width 6 height 6
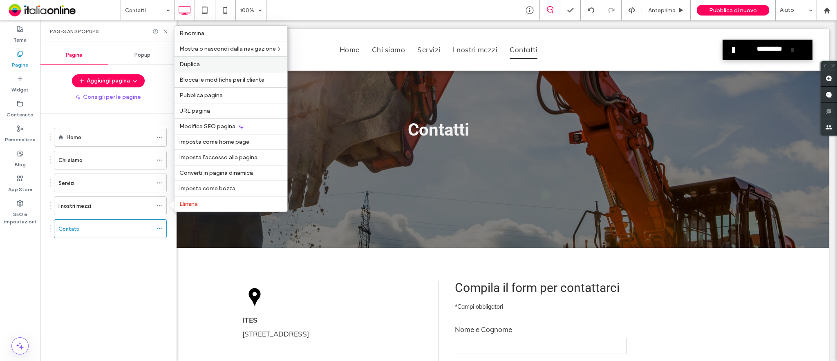
click at [204, 64] on label "Duplica" at bounding box center [230, 64] width 103 height 7
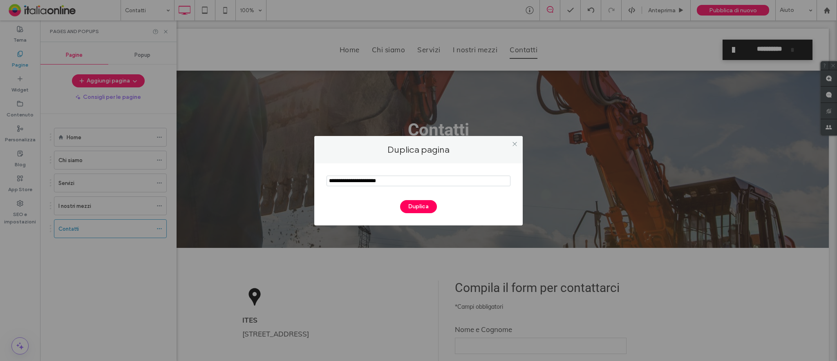
drag, startPoint x: 388, startPoint y: 180, endPoint x: 301, endPoint y: 174, distance: 86.8
click at [301, 174] on div "Duplica pagina Duplica" at bounding box center [418, 180] width 837 height 361
type input "**********"
click at [434, 206] on button "Duplica" at bounding box center [418, 206] width 37 height 13
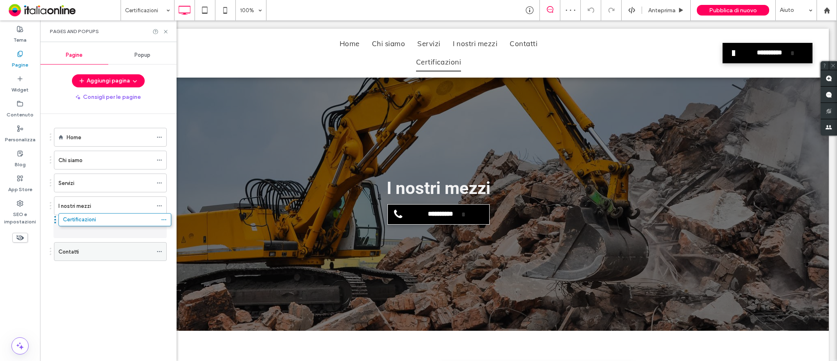
drag, startPoint x: 95, startPoint y: 252, endPoint x: 100, endPoint y: 222, distance: 29.8
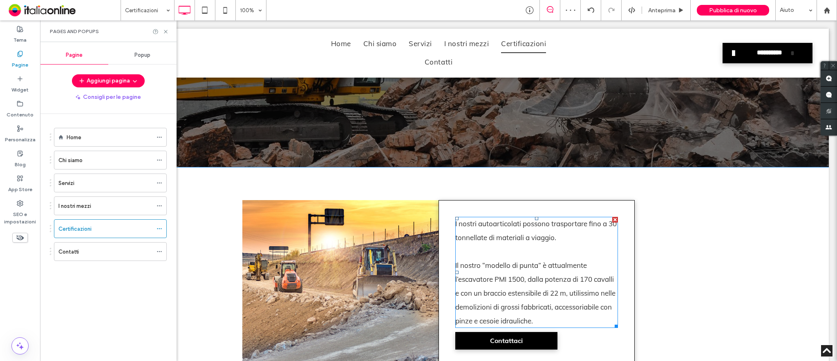
scroll to position [327, 0]
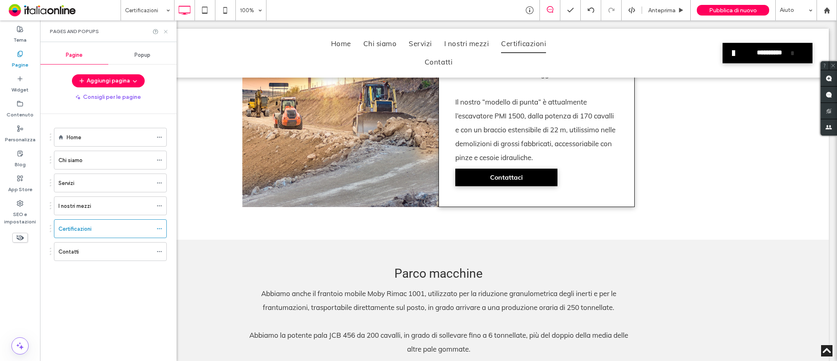
drag, startPoint x: 167, startPoint y: 30, endPoint x: 243, endPoint y: 134, distance: 128.1
click at [167, 30] on icon at bounding box center [166, 32] width 6 height 6
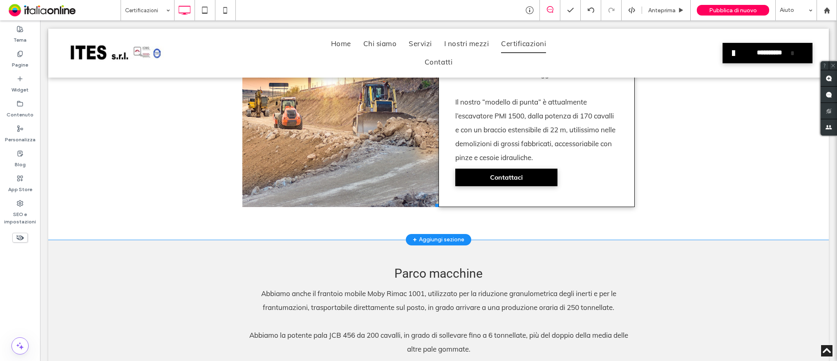
scroll to position [163, 0]
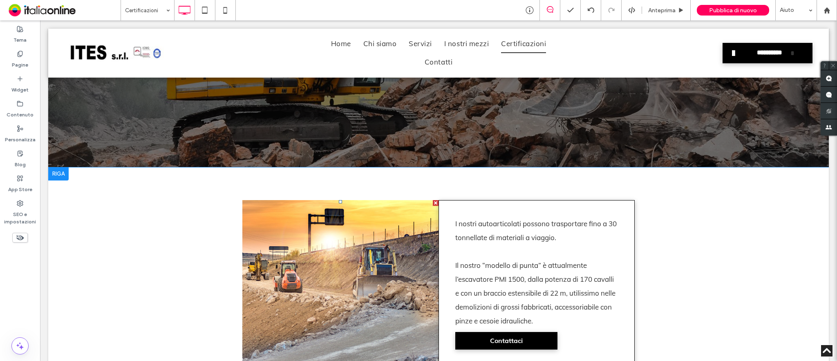
click at [433, 201] on div at bounding box center [436, 203] width 6 height 6
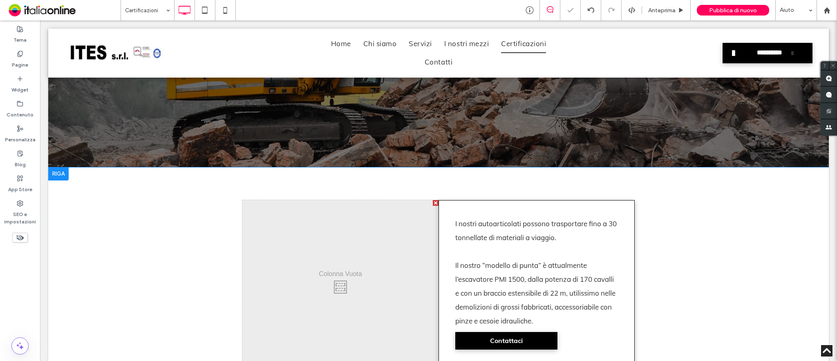
click at [433, 202] on div at bounding box center [436, 203] width 6 height 6
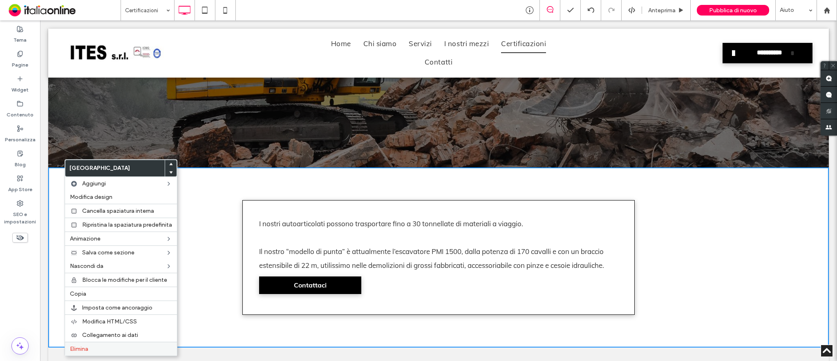
click at [80, 348] on span "Elimina" at bounding box center [79, 349] width 18 height 7
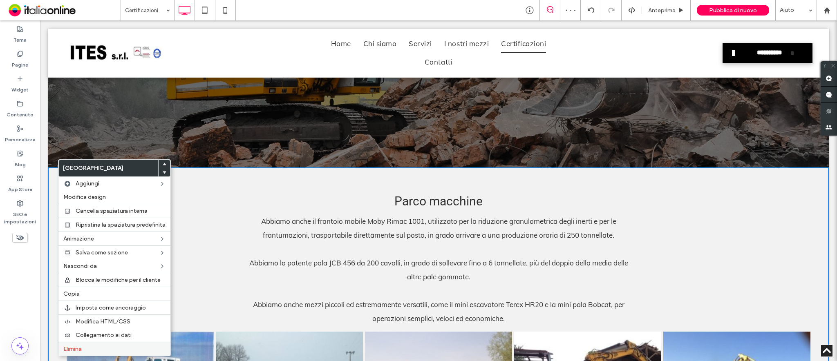
click at [72, 346] on span "Elimina" at bounding box center [72, 349] width 18 height 7
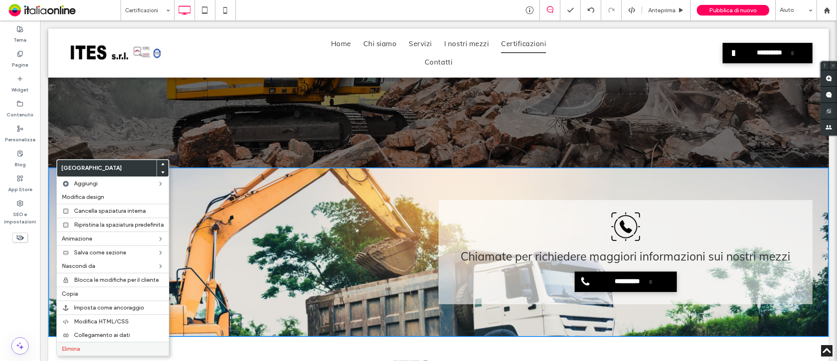
click at [89, 349] on label "Elimina" at bounding box center [113, 349] width 102 height 7
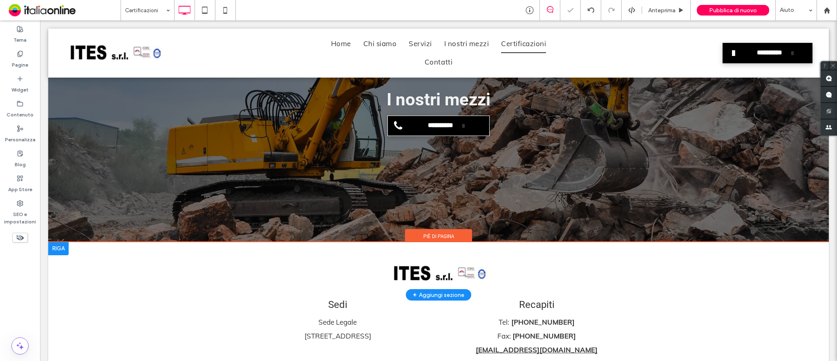
scroll to position [0, 0]
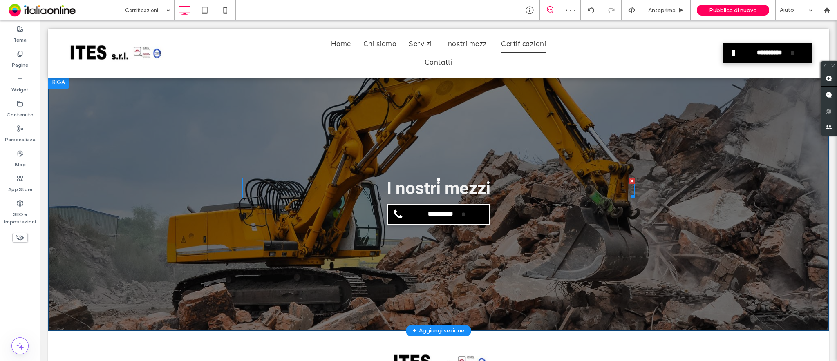
click at [465, 187] on span "I nostri mezzi" at bounding box center [439, 188] width 104 height 20
type input "******"
type input "**"
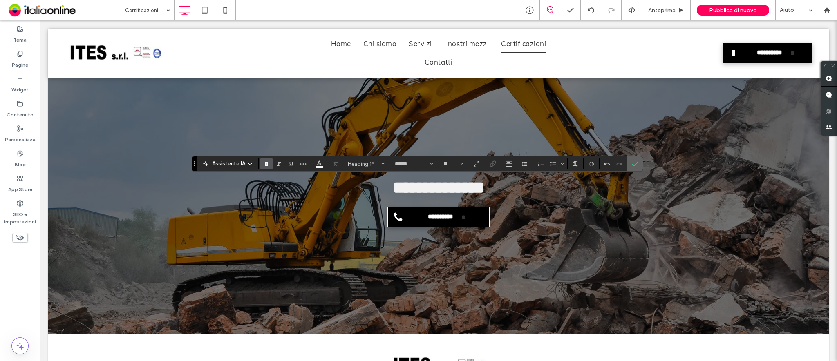
drag, startPoint x: 593, startPoint y: 141, endPoint x: 637, endPoint y: 162, distance: 48.1
click at [637, 162] on icon "Conferma" at bounding box center [635, 164] width 7 height 7
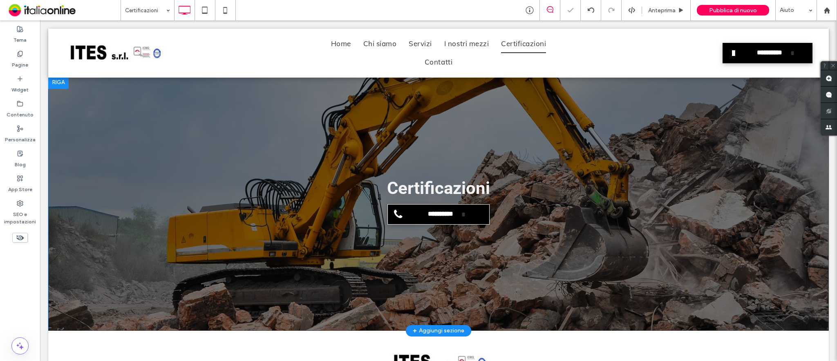
click at [612, 143] on div "**********" at bounding box center [438, 203] width 780 height 255
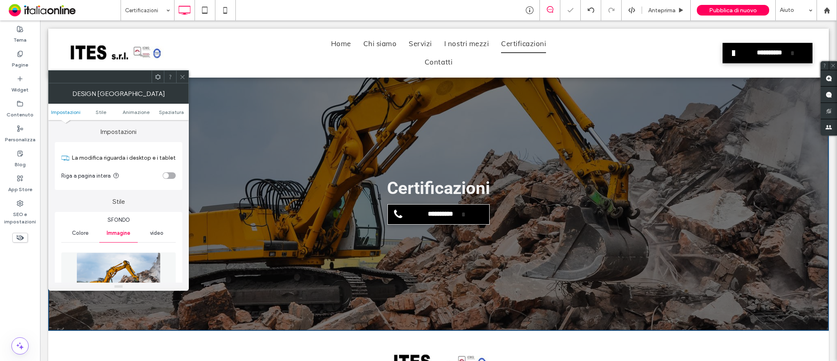
click at [136, 262] on img at bounding box center [118, 281] width 84 height 56
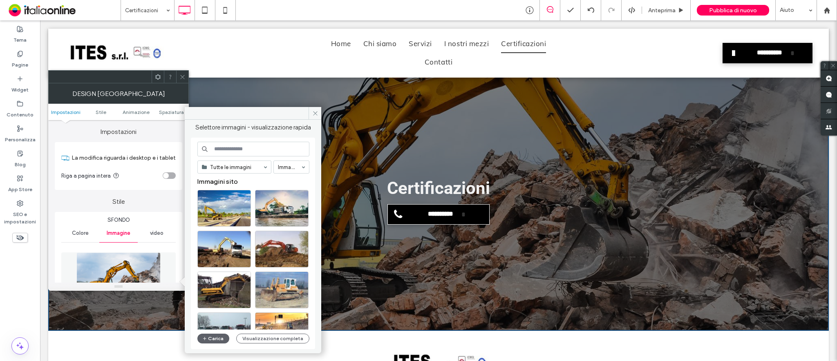
click at [245, 149] on input at bounding box center [253, 149] width 112 height 15
click at [223, 198] on div "Seleziona" at bounding box center [224, 208] width 54 height 37
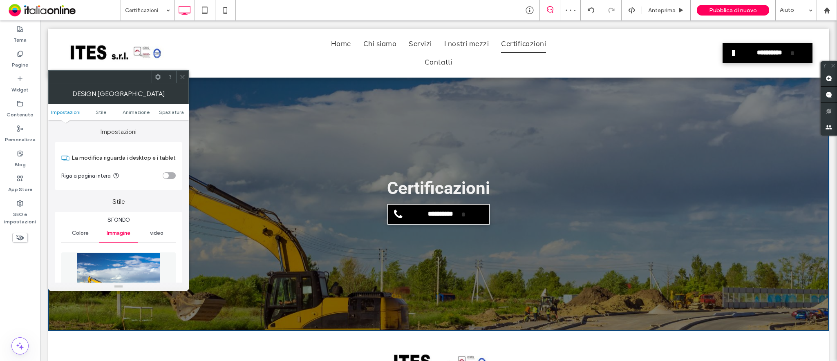
click at [181, 79] on icon at bounding box center [182, 77] width 6 height 6
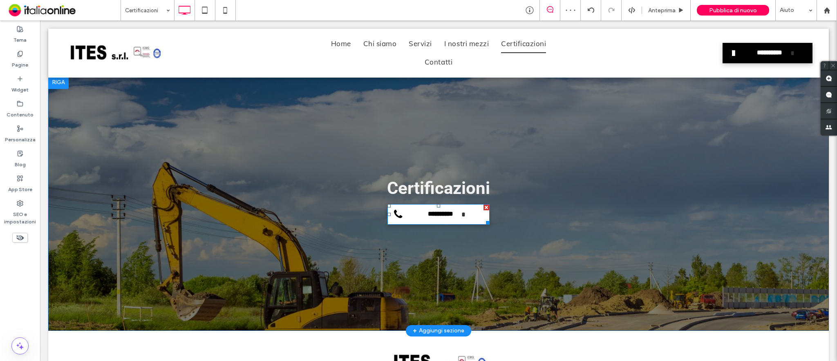
click at [483, 206] on div at bounding box center [486, 208] width 6 height 6
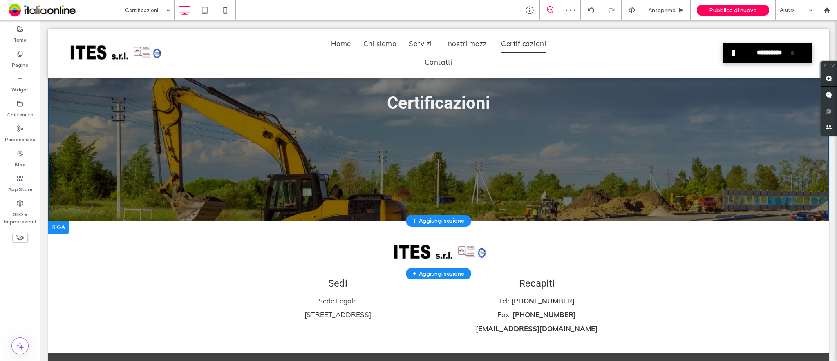
scroll to position [109, 0]
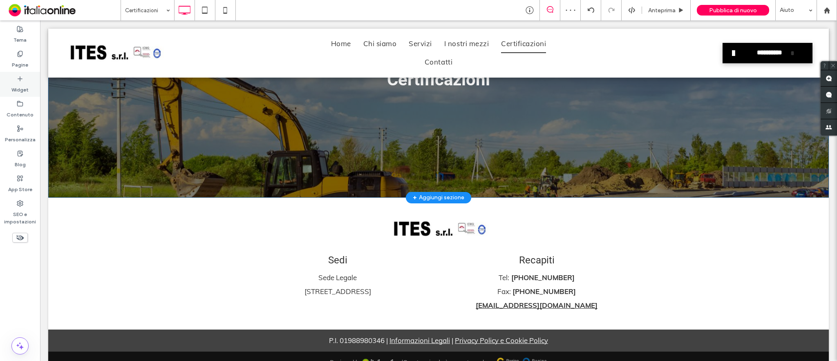
click at [30, 83] on div "Widget" at bounding box center [20, 84] width 40 height 25
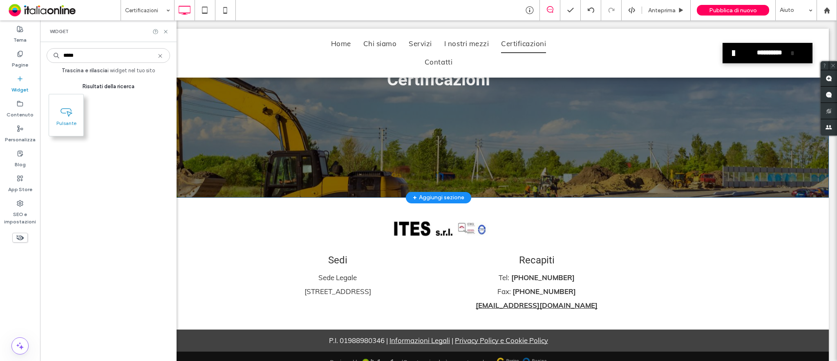
type input "*****"
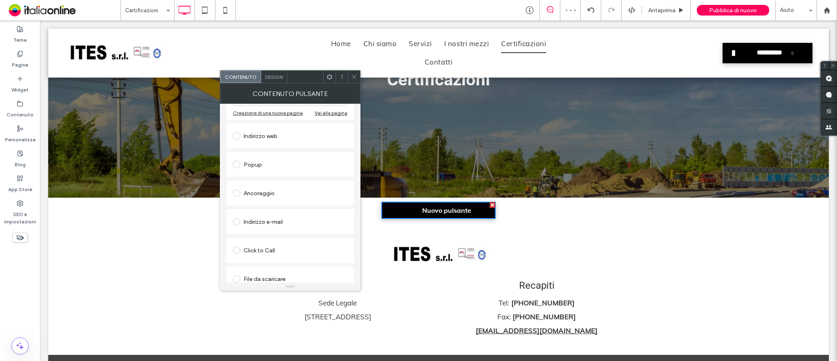
scroll to position [137, 0]
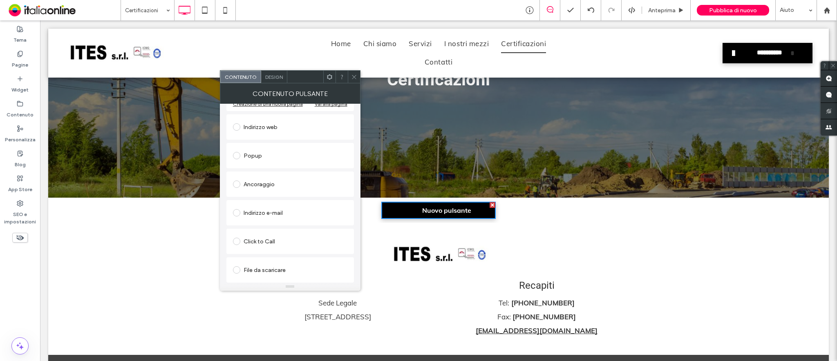
click at [235, 271] on span at bounding box center [236, 269] width 7 height 7
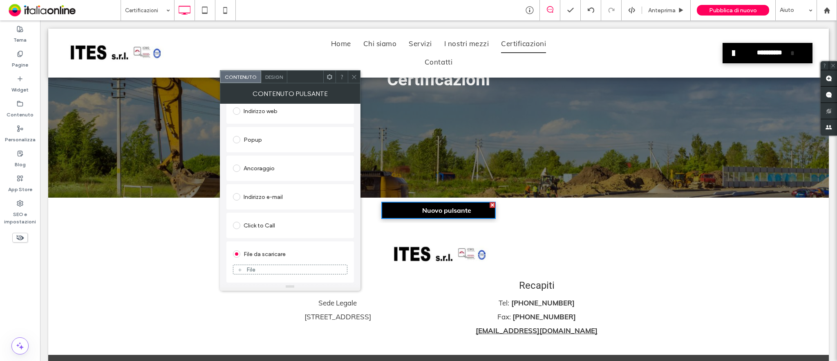
scroll to position [0, 0]
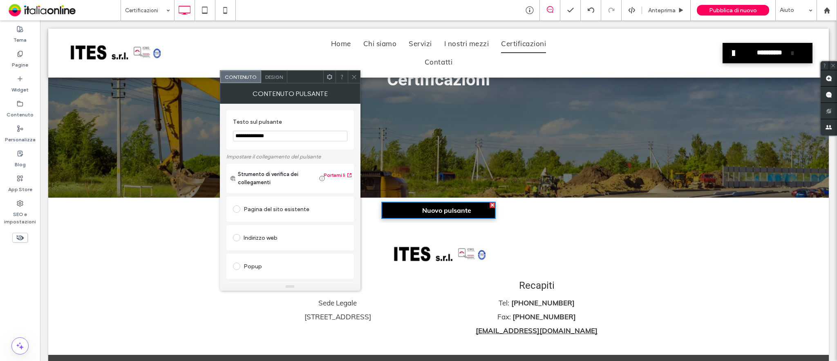
drag, startPoint x: 319, startPoint y: 156, endPoint x: 212, endPoint y: 132, distance: 109.7
click at [355, 79] on icon at bounding box center [354, 77] width 6 height 6
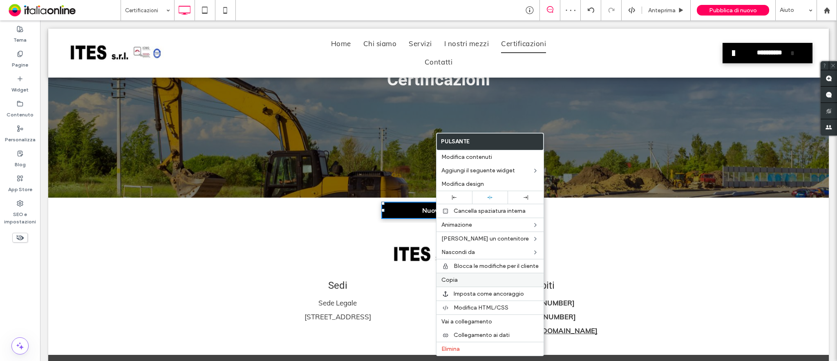
click at [459, 279] on label "Copia" at bounding box center [489, 280] width 97 height 7
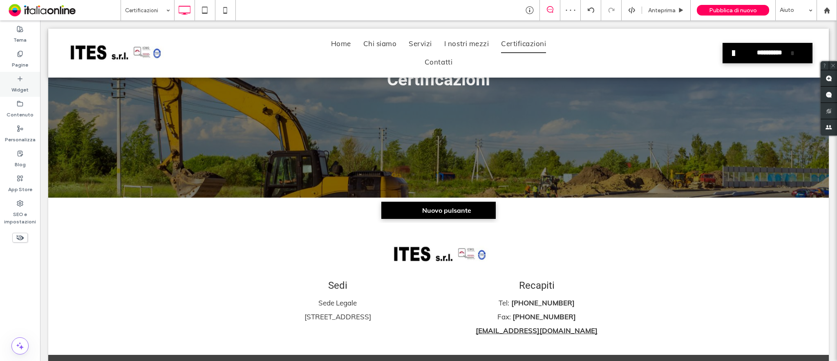
click at [22, 88] on label "Widget" at bounding box center [19, 87] width 17 height 11
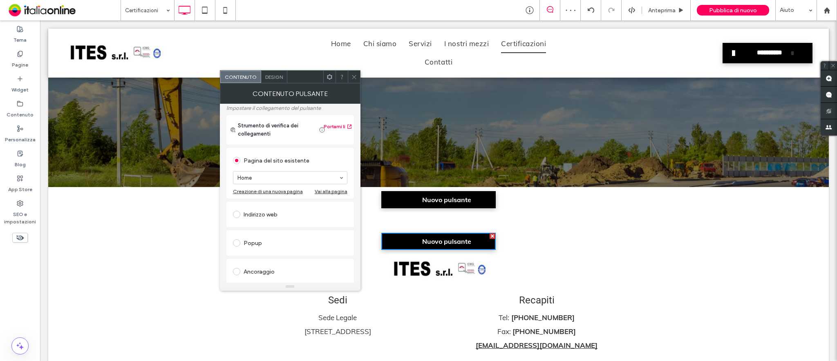
scroll to position [137, 0]
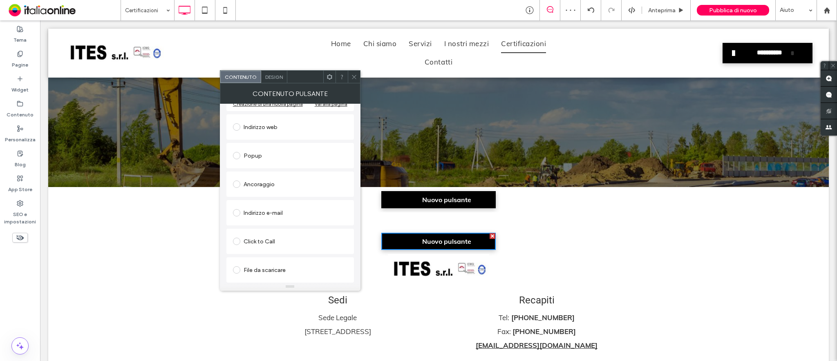
click at [237, 269] on span at bounding box center [236, 269] width 7 height 7
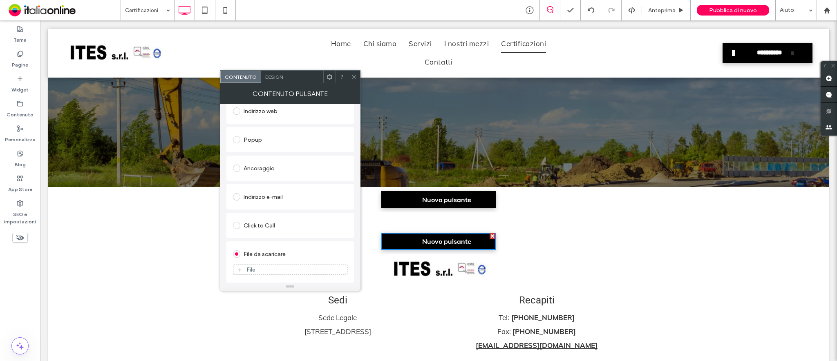
click at [353, 74] on icon at bounding box center [354, 77] width 6 height 6
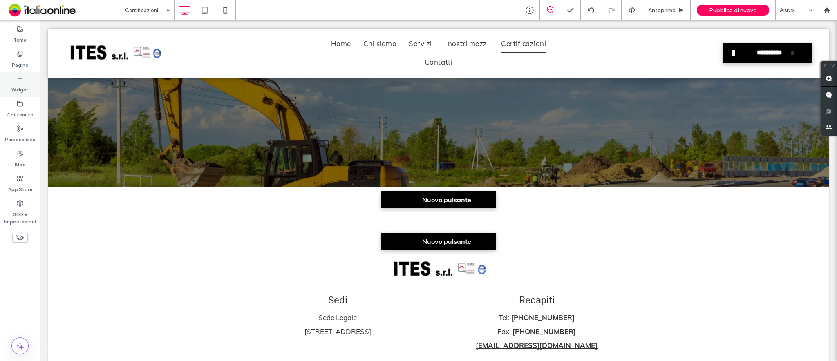
click at [18, 78] on icon at bounding box center [20, 79] width 7 height 7
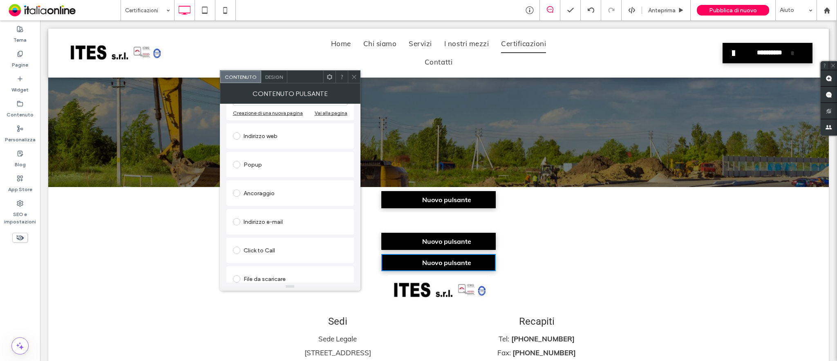
scroll to position [137, 0]
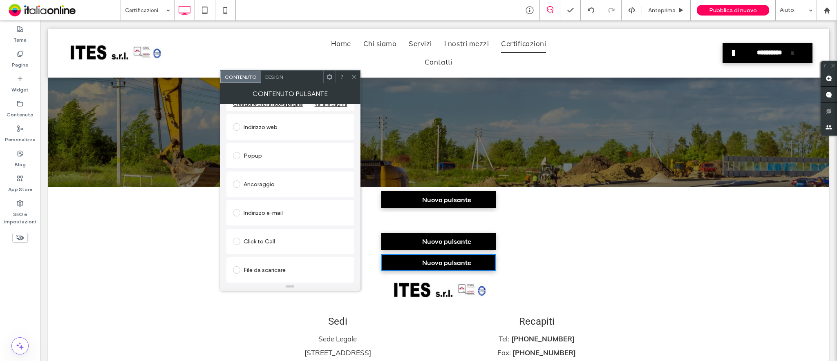
click at [236, 269] on span at bounding box center [236, 269] width 7 height 7
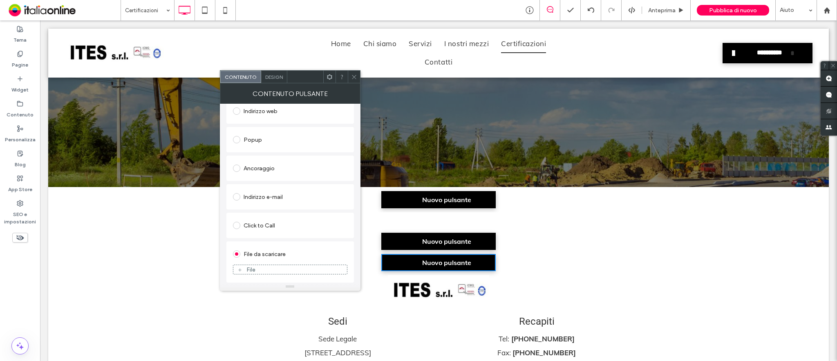
scroll to position [127, 0]
click at [352, 72] on span at bounding box center [354, 77] width 6 height 12
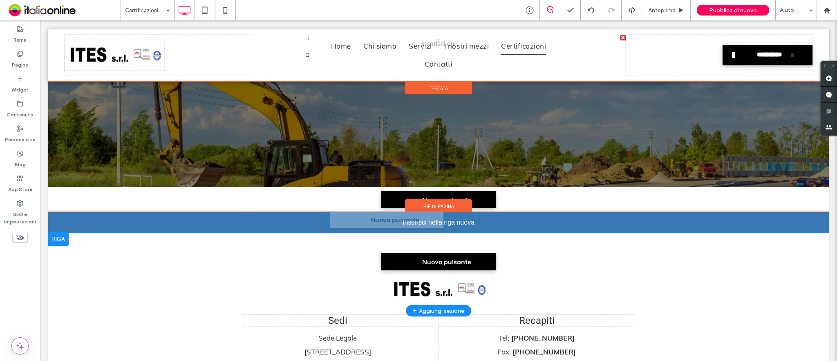
drag, startPoint x: 417, startPoint y: 240, endPoint x: 414, endPoint y: 218, distance: 21.8
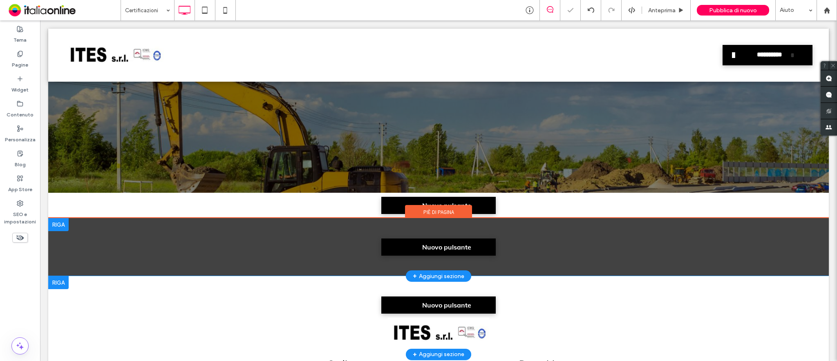
scroll to position [125, 0]
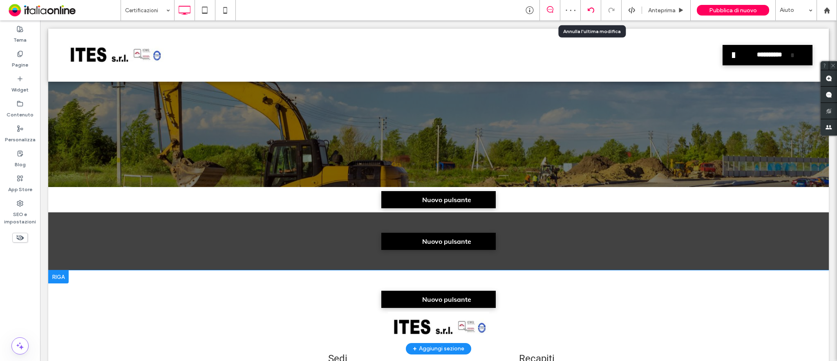
click at [589, 6] on div at bounding box center [591, 10] width 20 height 20
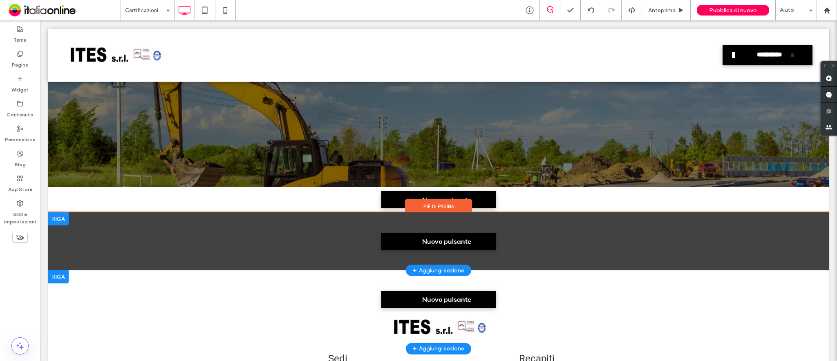
click at [289, 241] on div "Click To Paste Click To Paste Nuovo pulsante" at bounding box center [438, 241] width 392 height 17
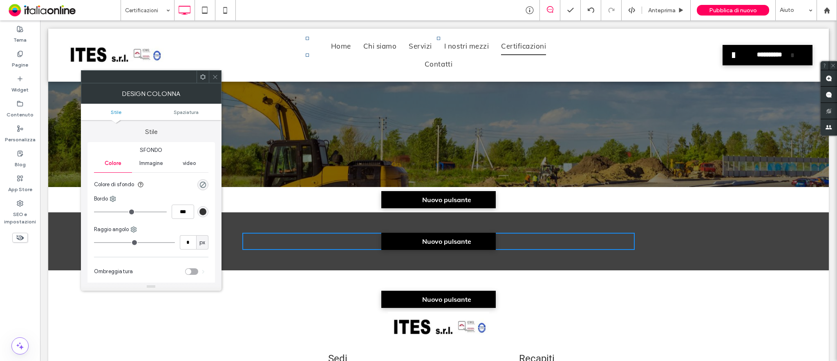
drag, startPoint x: 213, startPoint y: 71, endPoint x: 195, endPoint y: 128, distance: 59.7
click at [213, 71] on span at bounding box center [215, 77] width 6 height 12
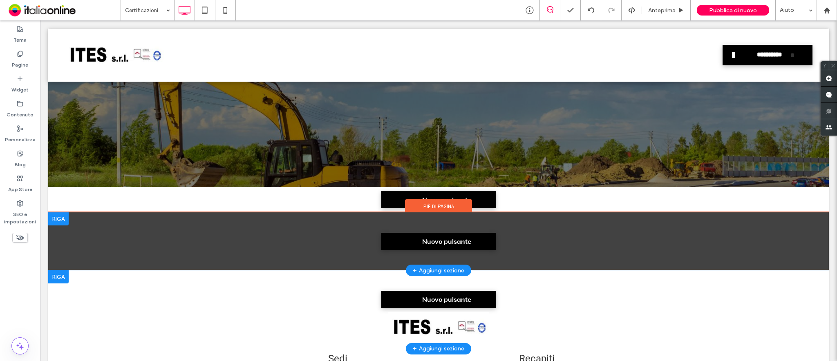
click at [133, 233] on div "Click To Paste Click To Paste Nuovo pulsante + Aggiungi sezione" at bounding box center [438, 241] width 780 height 58
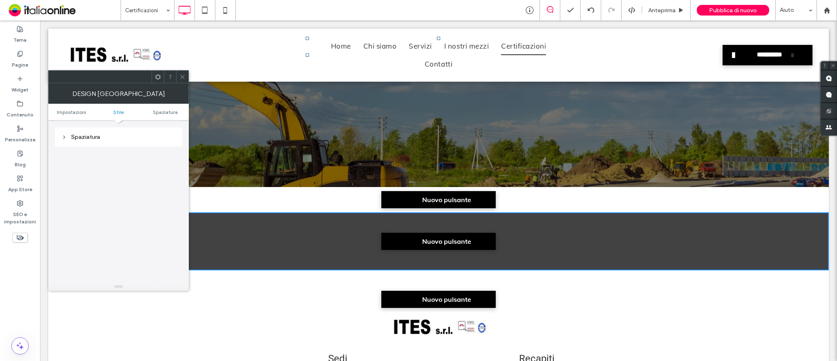
scroll to position [205, 0]
drag, startPoint x: 182, startPoint y: 75, endPoint x: 171, endPoint y: 114, distance: 40.0
click at [182, 75] on icon at bounding box center [182, 77] width 6 height 6
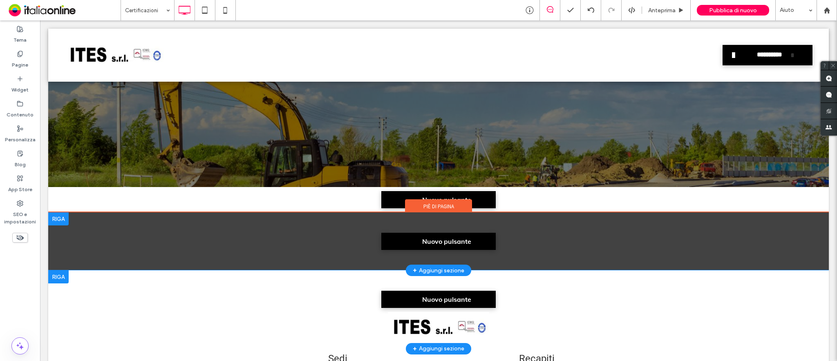
click at [74, 240] on div "Click To Paste Click To Paste Nuovo pulsante + Aggiungi sezione" at bounding box center [438, 241] width 780 height 58
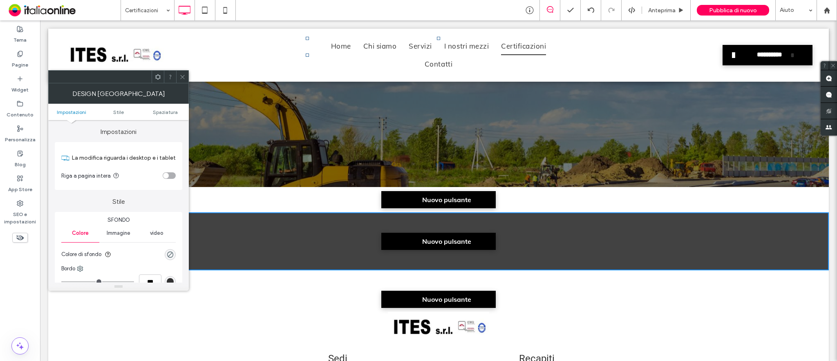
scroll to position [54, 0]
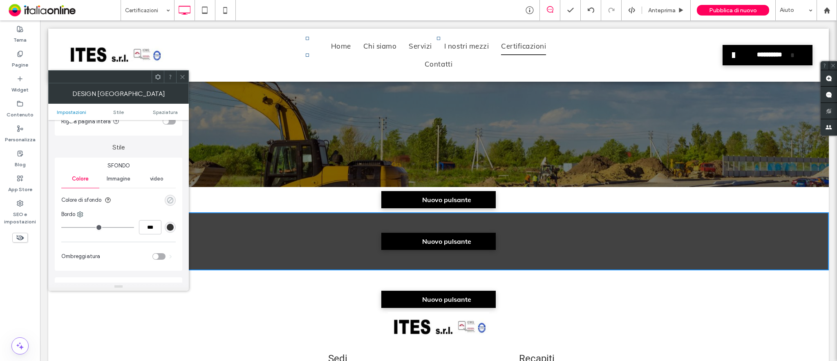
click at [168, 199] on div "rgba(0, 0, 0, 0)" at bounding box center [170, 200] width 7 height 7
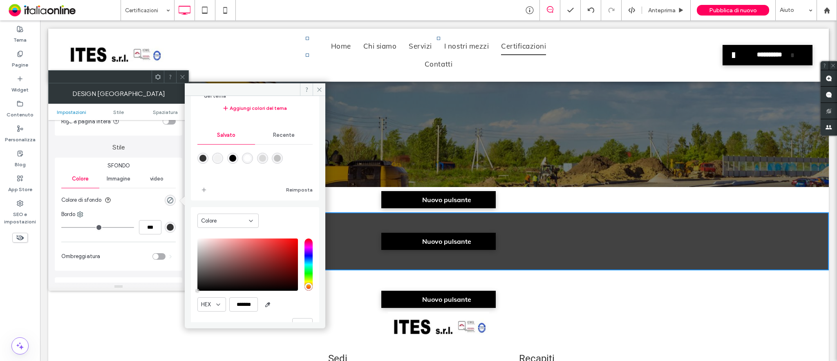
scroll to position [76, 0]
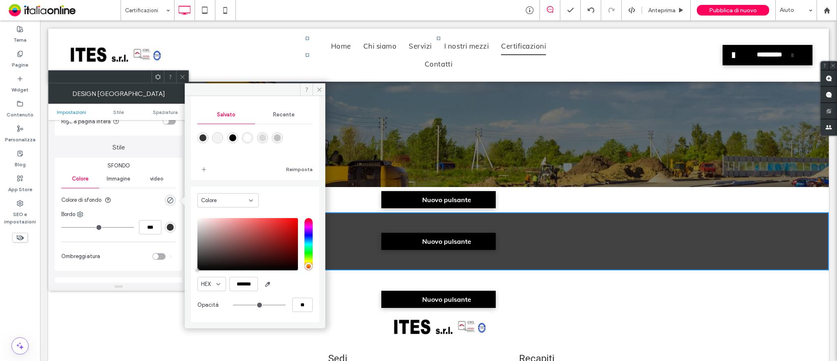
click at [251, 137] on div "rgba(255,255,255,1)" at bounding box center [247, 137] width 7 height 7
type input "*******"
type input "***"
type input "****"
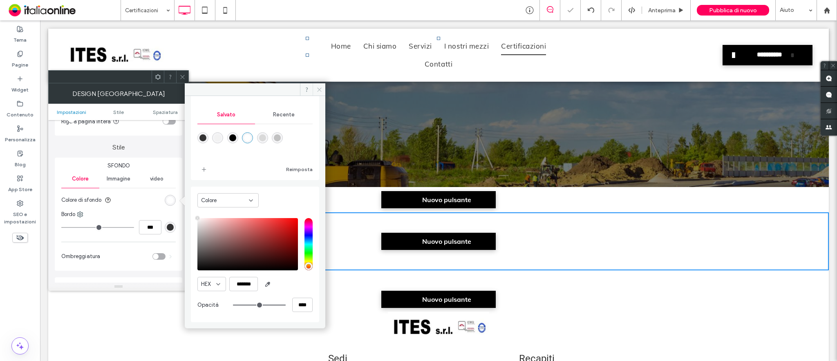
click at [320, 88] on icon at bounding box center [319, 90] width 6 height 6
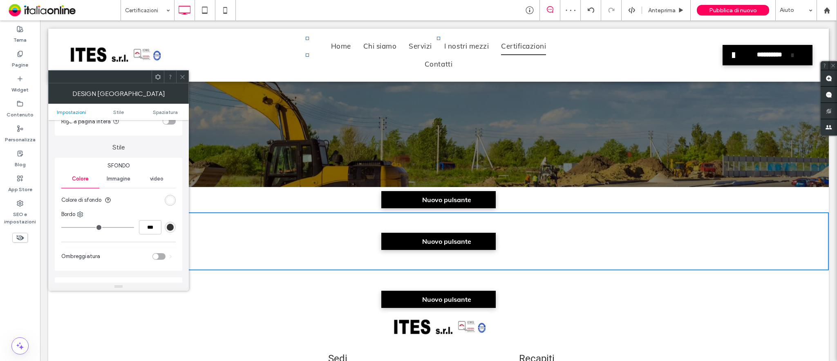
click at [182, 76] on icon at bounding box center [182, 77] width 6 height 6
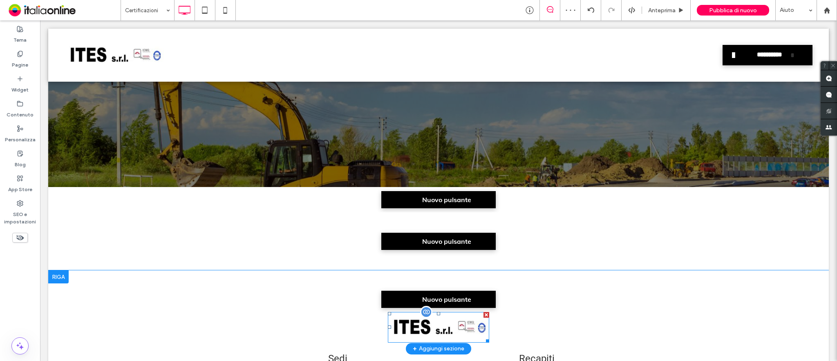
scroll to position [179, 0]
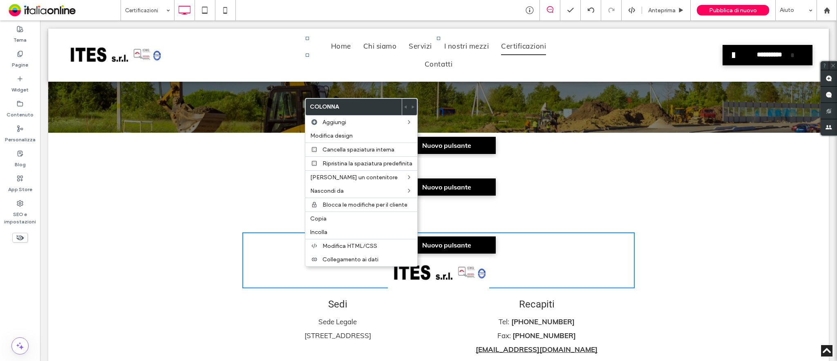
click at [163, 293] on div "Nuovo pulsante Click To Paste + Aggiungi sezione" at bounding box center [438, 255] width 780 height 78
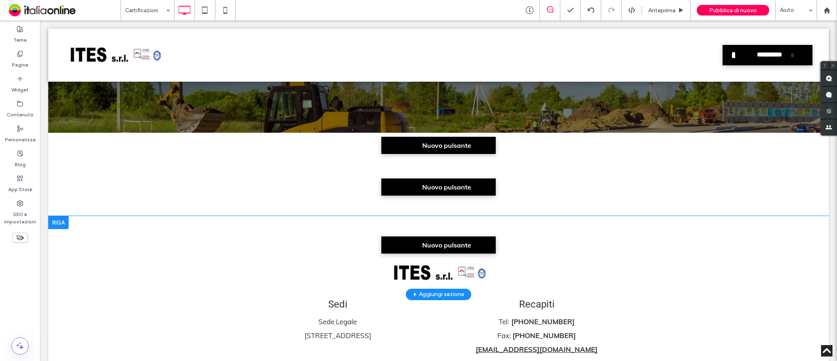
click at [715, 282] on div "Nuovo pulsante Click To Paste + Aggiungi sezione" at bounding box center [438, 255] width 780 height 78
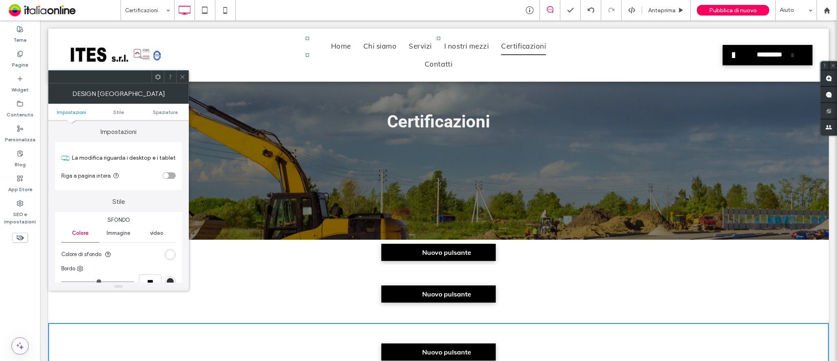
scroll to position [70, 0]
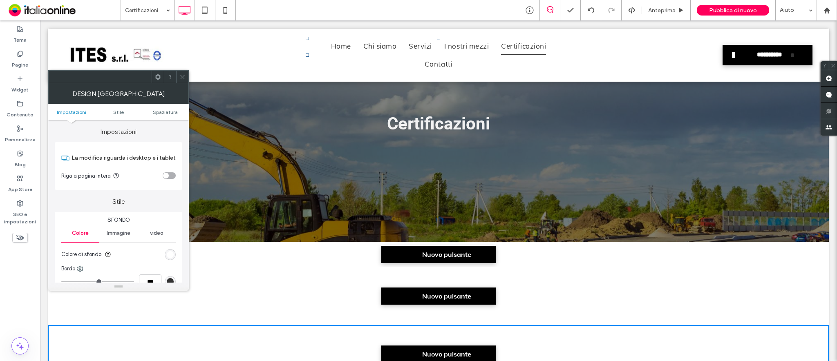
click at [182, 74] on icon at bounding box center [182, 77] width 6 height 6
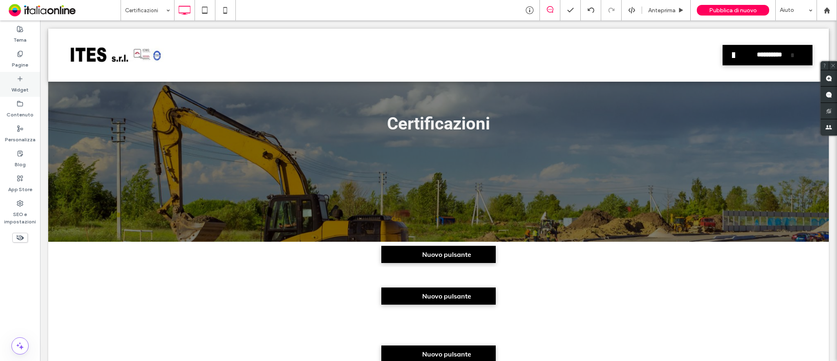
click at [15, 80] on div "Widget" at bounding box center [20, 84] width 40 height 25
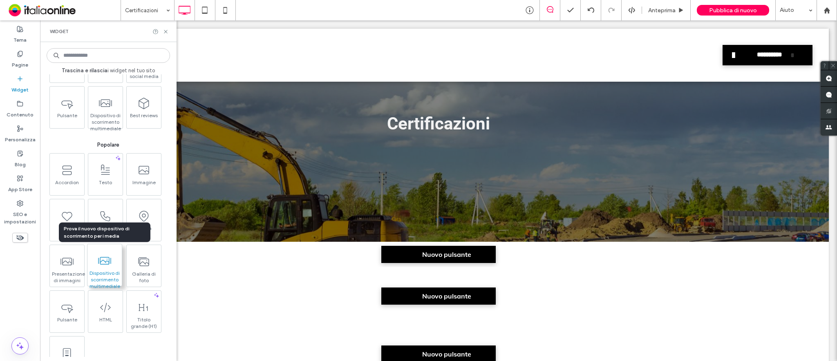
scroll to position [0, 0]
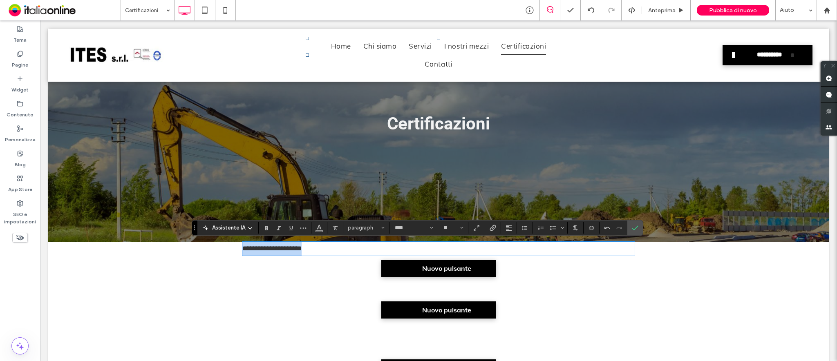
drag, startPoint x: 336, startPoint y: 243, endPoint x: 169, endPoint y: 242, distance: 167.1
click at [169, 242] on div "**********" at bounding box center [438, 241] width 780 height 80
click at [512, 230] on button "Allineamento" at bounding box center [509, 227] width 12 height 11
click at [520, 186] on label "ui.textEditor.alignment.center" at bounding box center [517, 191] width 29 height 12
click at [460, 229] on span "Dimensione" at bounding box center [461, 228] width 3 height 11
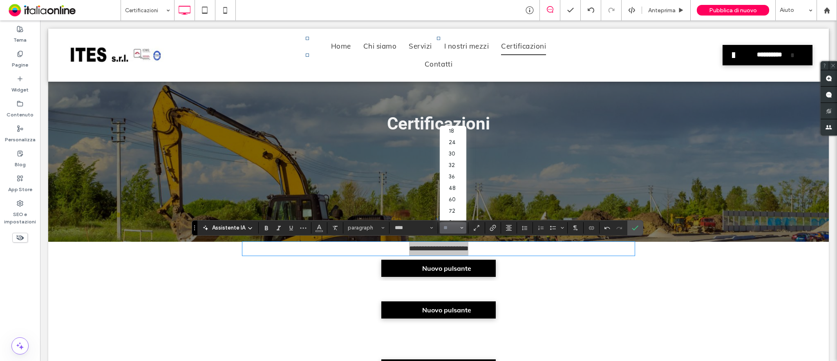
scroll to position [103, 0]
click at [458, 175] on label "48" at bounding box center [453, 180] width 26 height 11
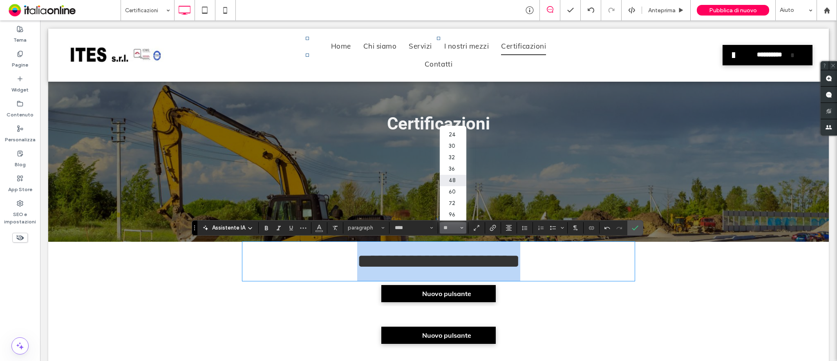
type input "**"
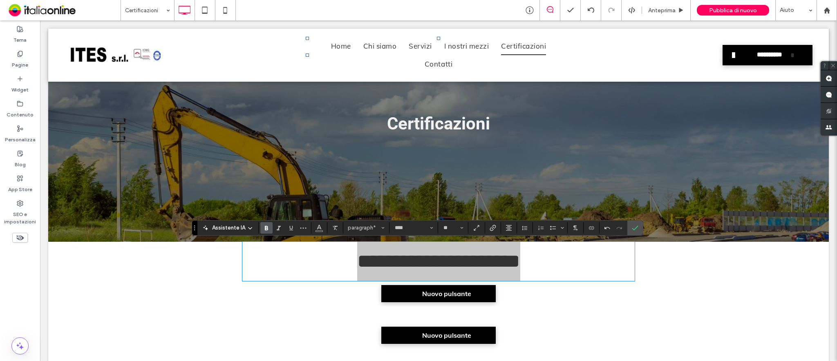
click at [267, 225] on icon "Grassetto" at bounding box center [266, 228] width 7 height 7
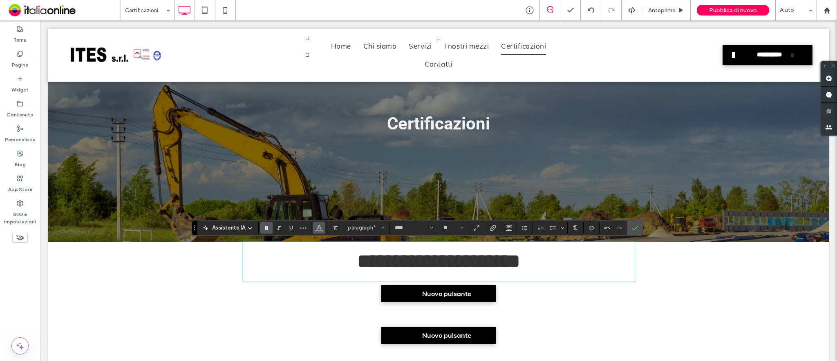
click at [320, 225] on icon "Colore" at bounding box center [319, 227] width 7 height 7
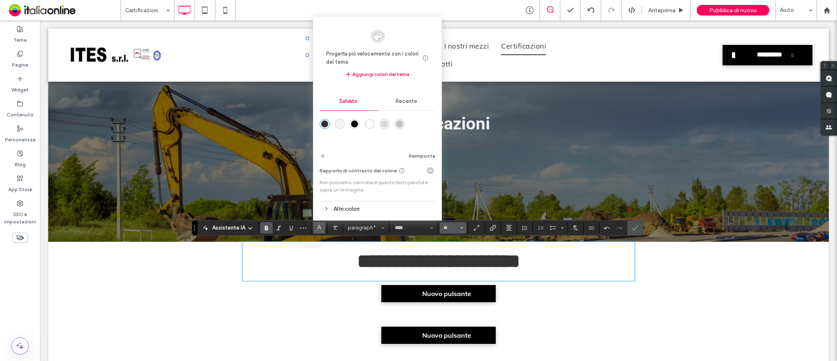
click at [461, 227] on icon "Dimensione" at bounding box center [461, 227] width 3 height 3
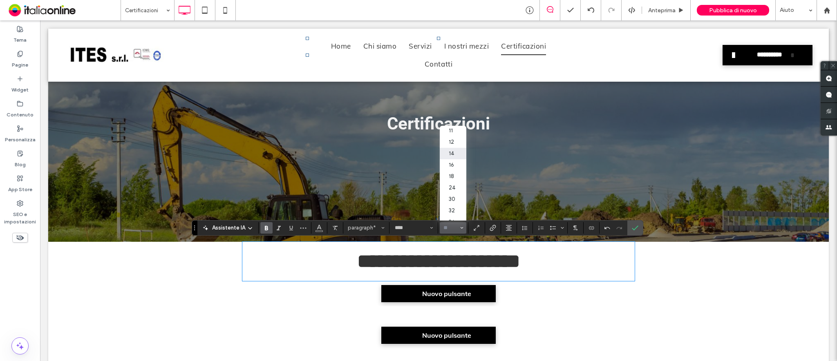
scroll to position [54, 0]
click at [453, 185] on label "30" at bounding box center [453, 179] width 26 height 11
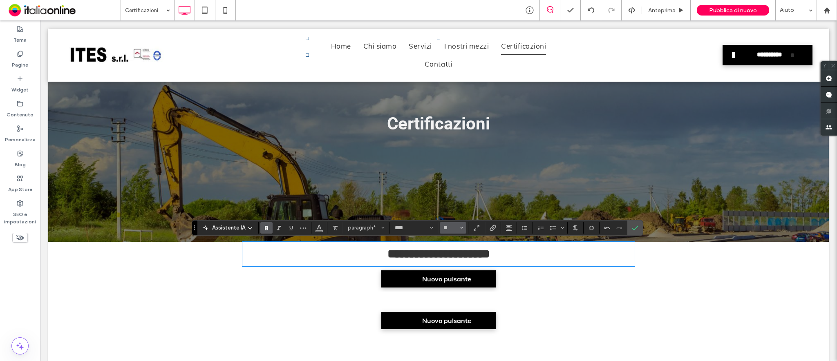
click at [463, 228] on button "**" at bounding box center [453, 227] width 27 height 11
click at [453, 209] on label "96" at bounding box center [453, 214] width 26 height 11
type input "**"
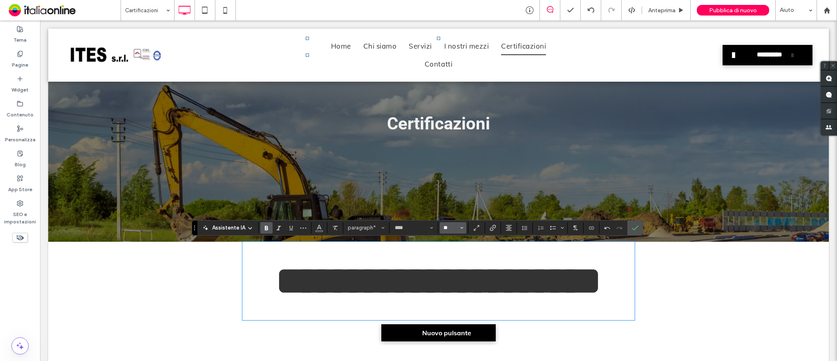
click at [454, 226] on input "**" at bounding box center [450, 228] width 16 height 7
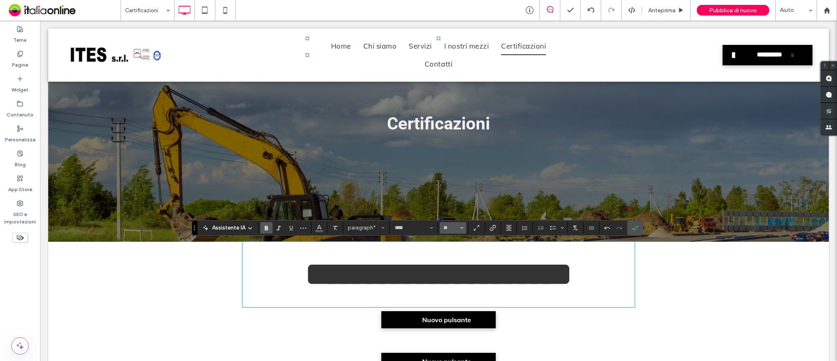
type input "**"
click at [457, 228] on input "**" at bounding box center [450, 228] width 16 height 7
click at [451, 198] on label "72" at bounding box center [453, 203] width 26 height 11
type input "**"
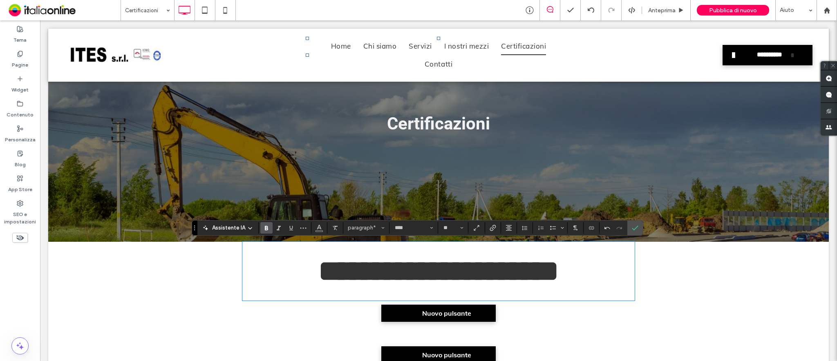
click at [650, 268] on div "**********" at bounding box center [438, 263] width 780 height 125
click at [636, 232] on span "Conferma" at bounding box center [635, 228] width 7 height 14
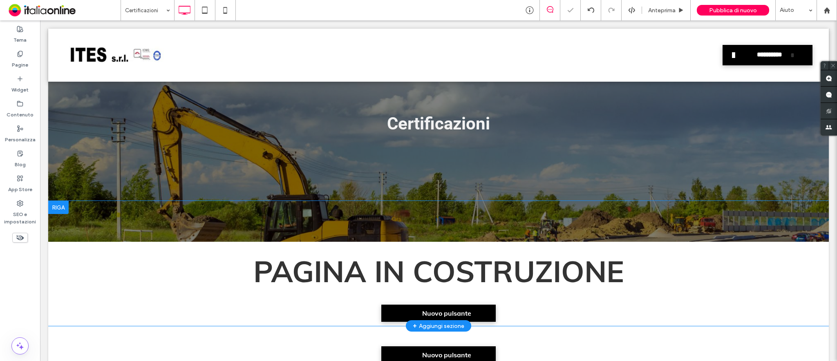
scroll to position [179, 0]
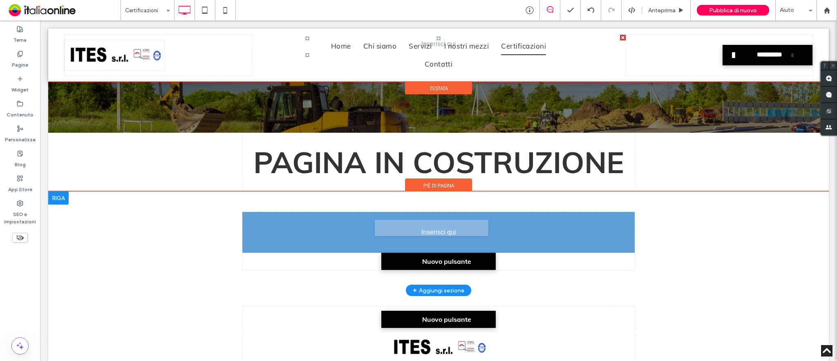
drag, startPoint x: 479, startPoint y: 199, endPoint x: 491, endPoint y: 222, distance: 25.8
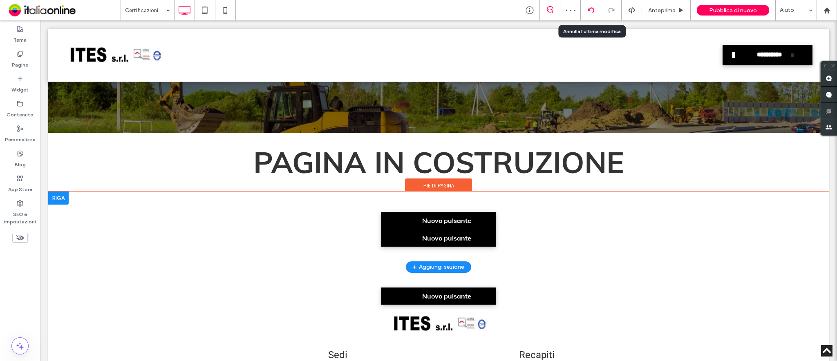
click at [588, 7] on icon at bounding box center [591, 10] width 7 height 7
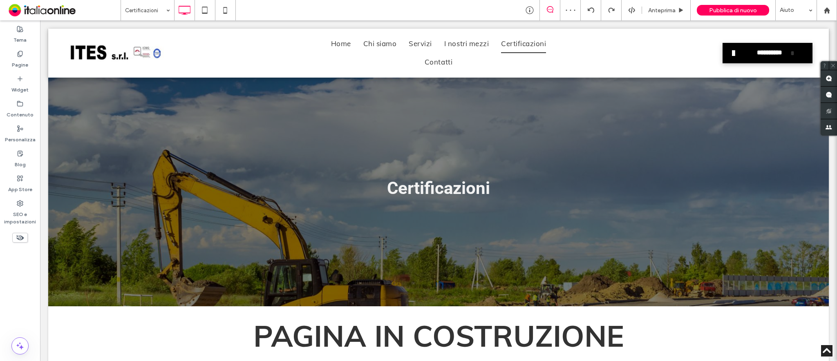
scroll to position [266, 0]
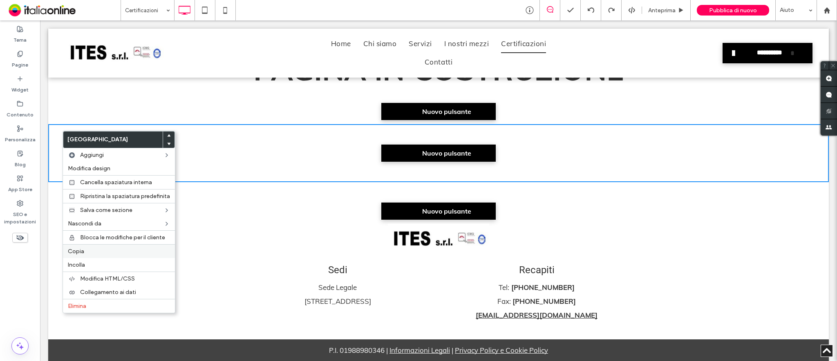
click at [81, 252] on span "Copia" at bounding box center [76, 251] width 16 height 7
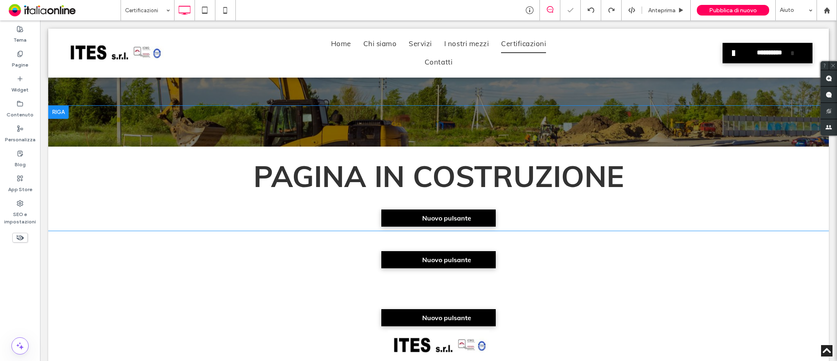
scroll to position [158, 0]
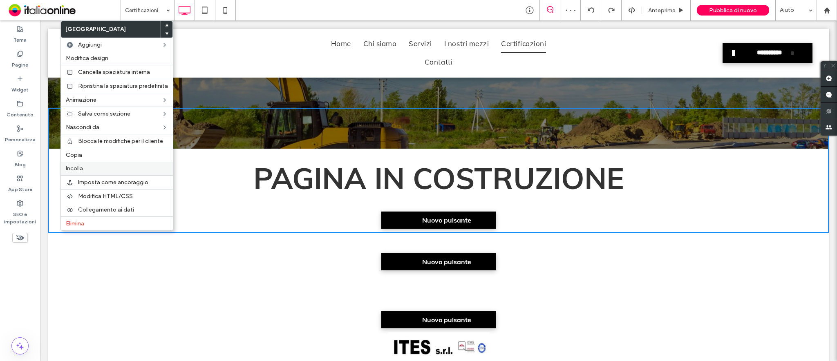
click at [88, 169] on label "Incolla" at bounding box center [117, 168] width 102 height 7
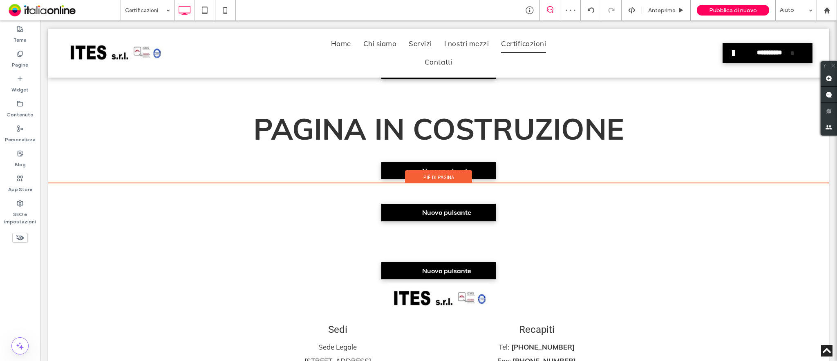
scroll to position [266, 0]
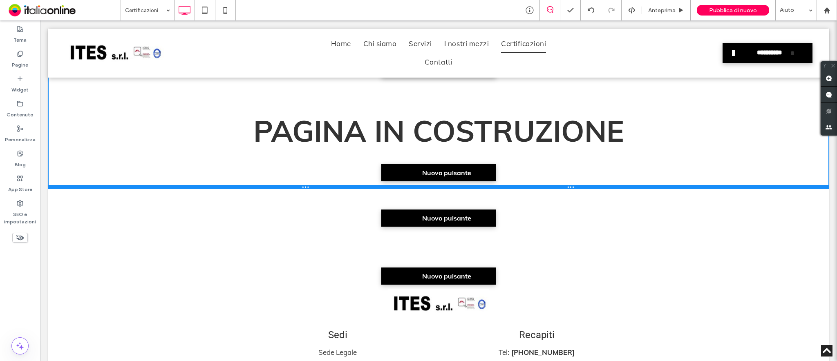
drag, startPoint x: 490, startPoint y: 180, endPoint x: 495, endPoint y: 187, distance: 8.5
click at [495, 187] on div at bounding box center [438, 187] width 780 height 4
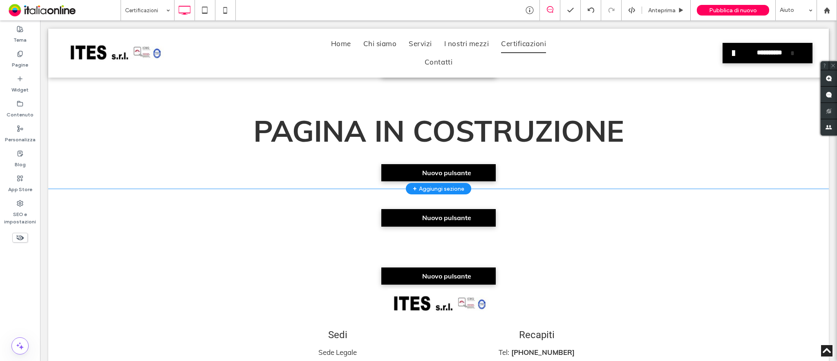
click at [420, 185] on div "+ Aggiungi sezione" at bounding box center [438, 188] width 51 height 9
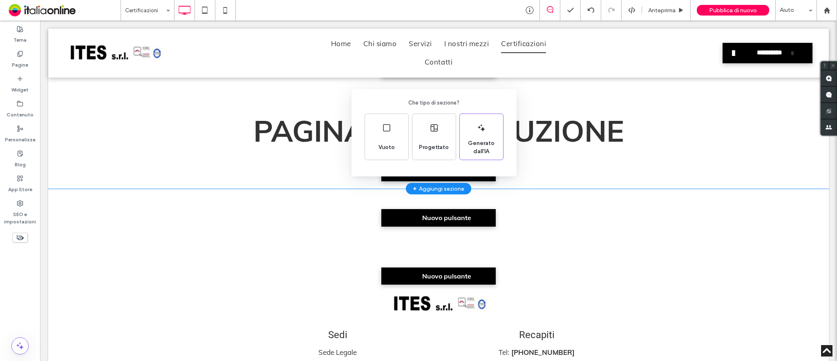
click at [664, 225] on div "Che tipo di sezione? Vuoto Progettato Generato dall'IA" at bounding box center [418, 200] width 837 height 401
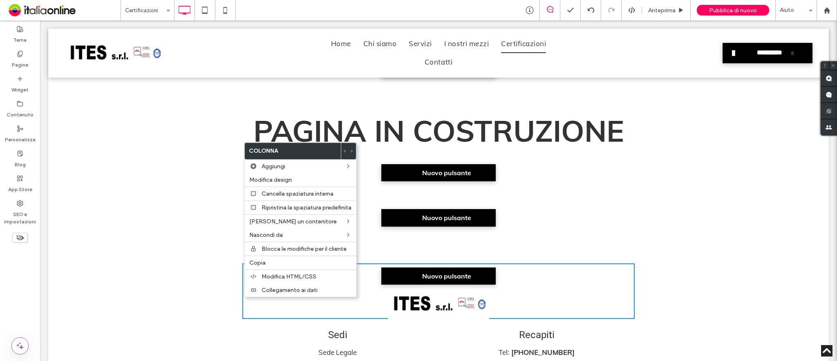
click at [125, 291] on div "Nuovo pulsante Click To Paste + Aggiungi sezione" at bounding box center [438, 286] width 780 height 78
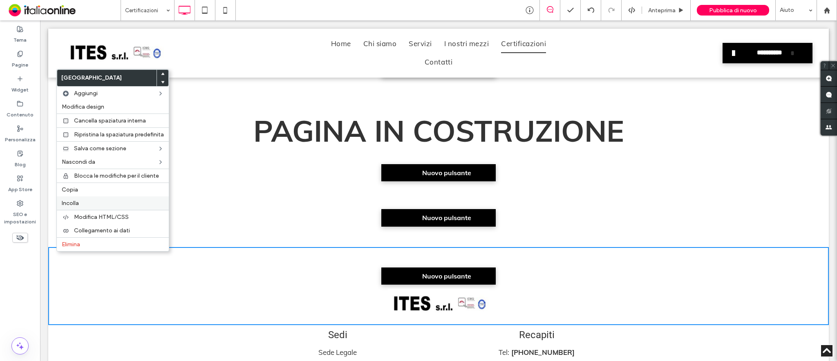
click at [84, 204] on label "Incolla" at bounding box center [113, 203] width 102 height 7
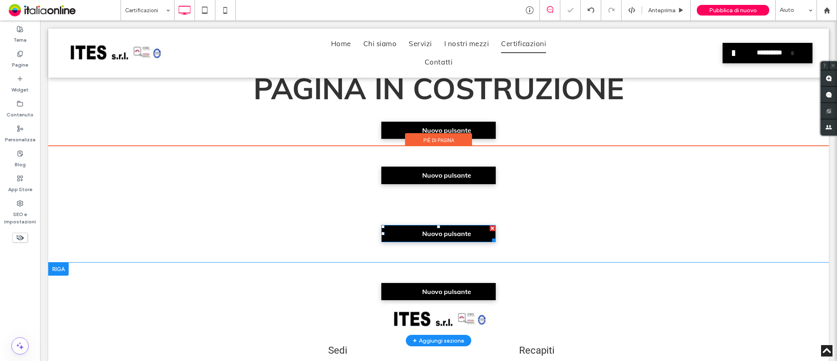
scroll to position [321, 0]
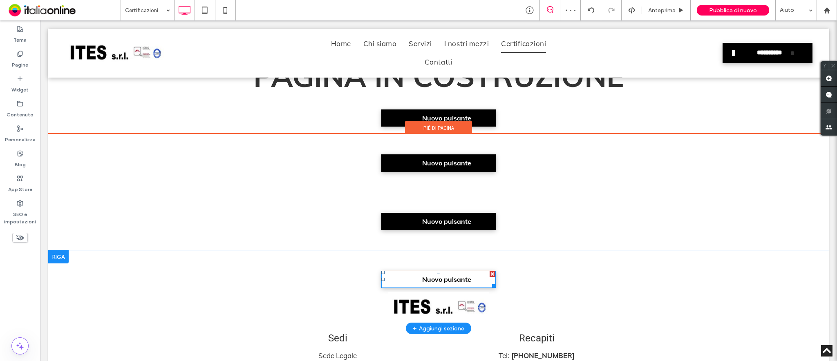
click at [489, 272] on div at bounding box center [492, 274] width 6 height 6
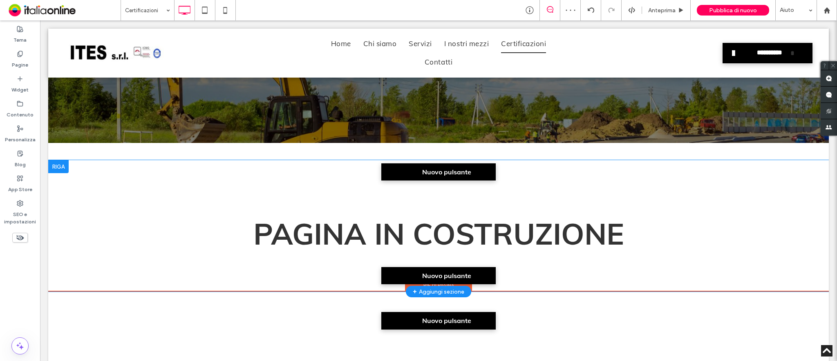
scroll to position [158, 0]
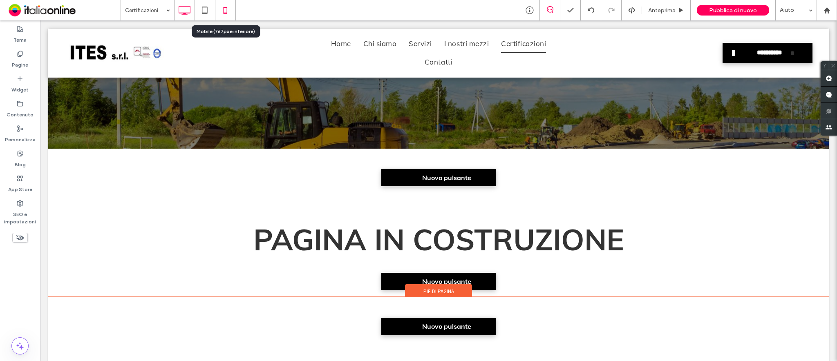
click at [222, 7] on icon at bounding box center [225, 10] width 16 height 16
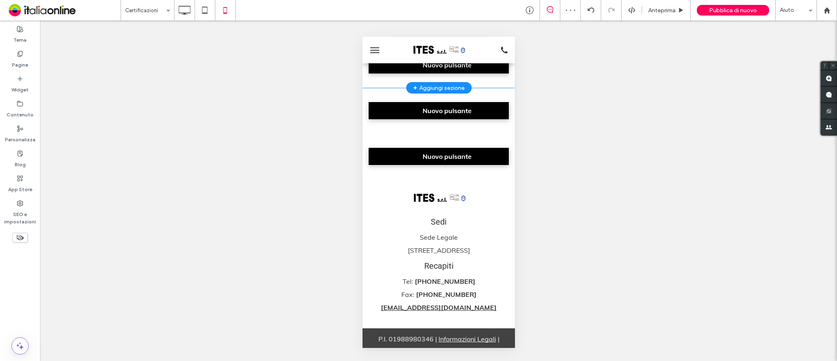
scroll to position [0, 0]
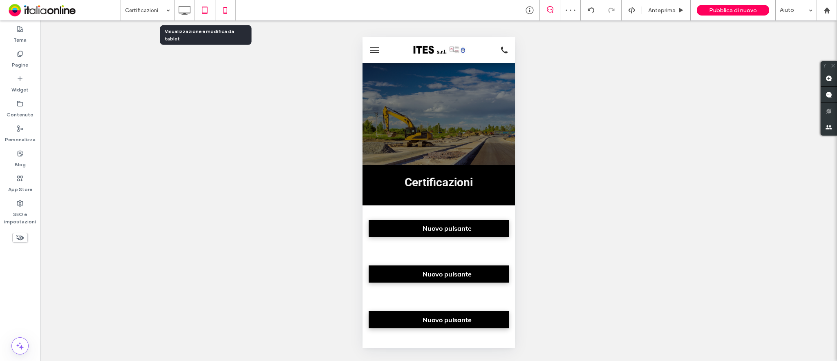
click at [201, 7] on icon at bounding box center [205, 10] width 16 height 16
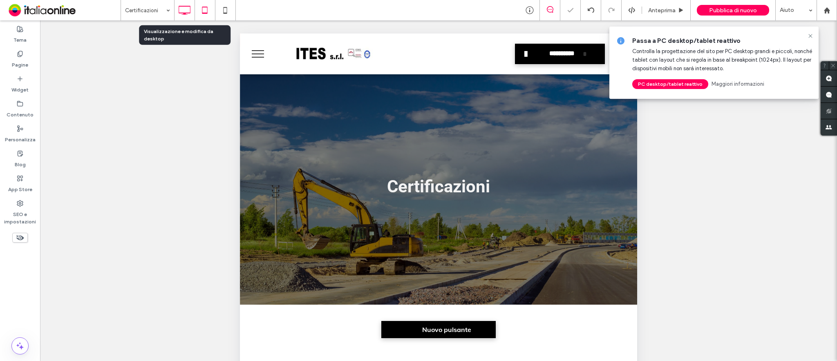
click at [180, 11] on icon at bounding box center [184, 10] width 16 height 16
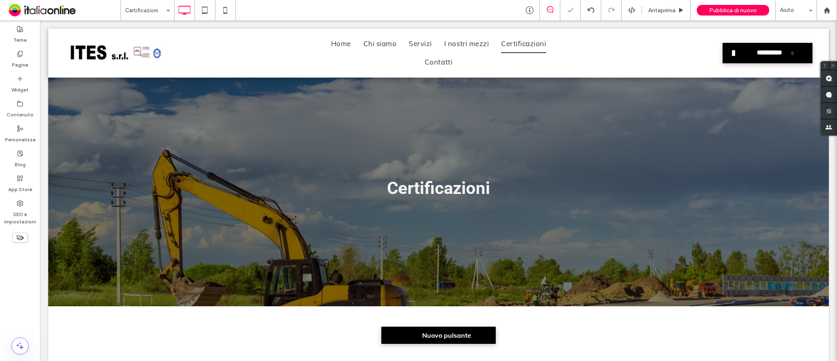
scroll to position [109, 0]
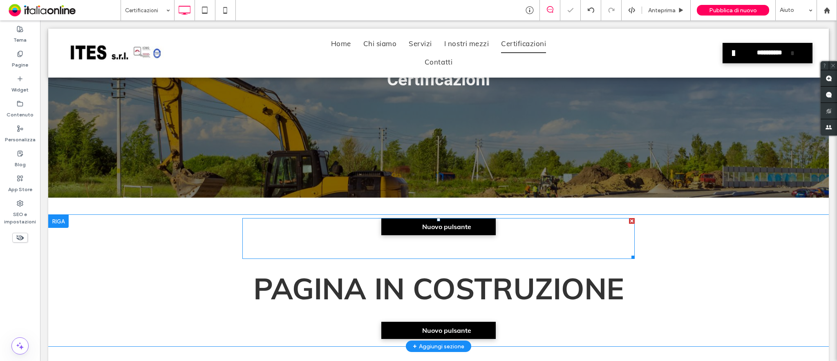
click at [629, 220] on div at bounding box center [632, 221] width 6 height 6
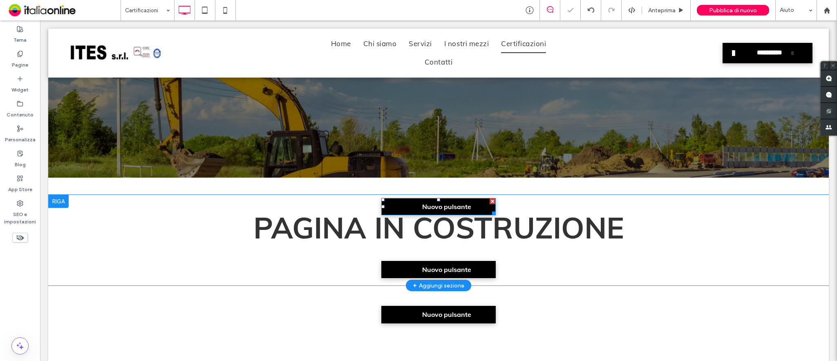
scroll to position [163, 0]
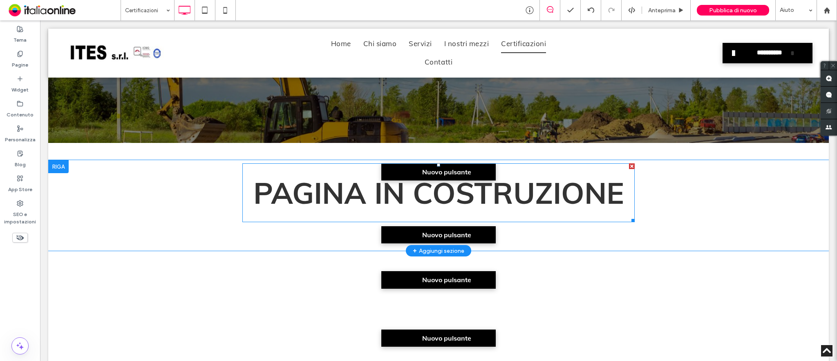
click at [629, 165] on div at bounding box center [632, 166] width 6 height 6
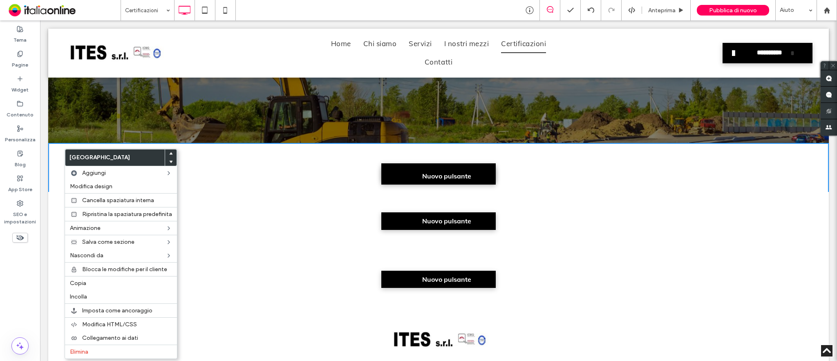
click at [259, 206] on div "Nuovo pulsante Click To Paste + Aggiungi sezione" at bounding box center [438, 221] width 780 height 58
drag, startPoint x: 78, startPoint y: 284, endPoint x: 78, endPoint y: 279, distance: 5.3
click at [78, 284] on span "Copia" at bounding box center [75, 283] width 16 height 7
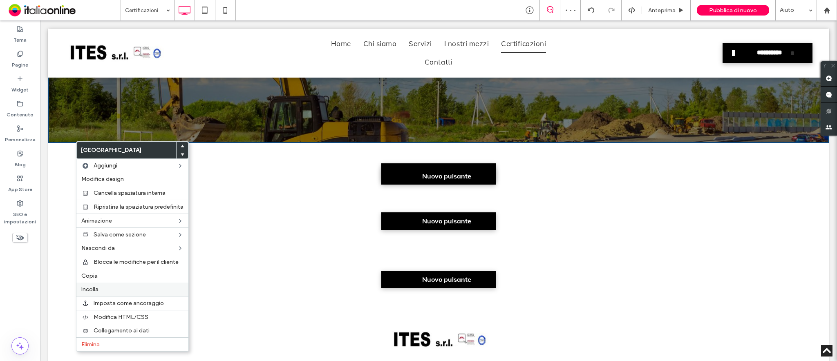
click at [105, 285] on div "Incolla" at bounding box center [132, 289] width 112 height 13
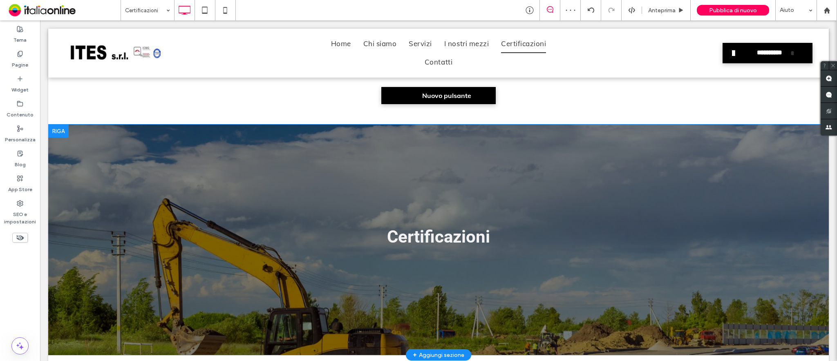
scroll to position [0, 0]
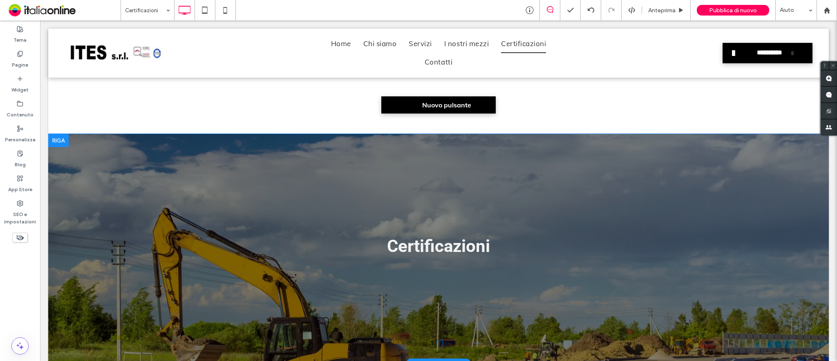
drag, startPoint x: 56, startPoint y: 83, endPoint x: 67, endPoint y: 286, distance: 203.7
click at [66, 297] on div "Nuovo pulsante Click To Paste Click To Paste Riga + Aggiungi sezione Certificaz…" at bounding box center [438, 245] width 780 height 338
drag, startPoint x: 63, startPoint y: 81, endPoint x: 79, endPoint y: 122, distance: 43.3
click at [79, 122] on div "Nuovo pulsante Click To Paste Click To Paste Riga + Aggiungi sezione" at bounding box center [438, 105] width 780 height 58
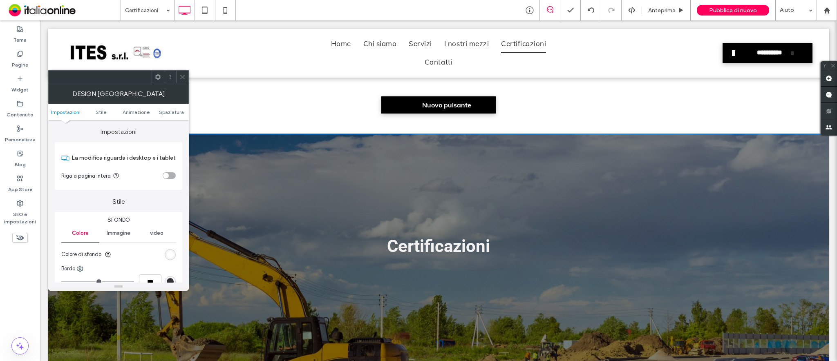
click at [571, 96] on div "Nuovo pulsante Click To Paste Click To Paste" at bounding box center [438, 104] width 392 height 17
drag, startPoint x: 219, startPoint y: 89, endPoint x: 552, endPoint y: 58, distance: 334.1
click at [219, 89] on div "Nuovo pulsante Click To Paste Click To Paste Riga + Aggiungi sezione" at bounding box center [438, 105] width 780 height 58
click at [590, 11] on icon at bounding box center [591, 10] width 7 height 7
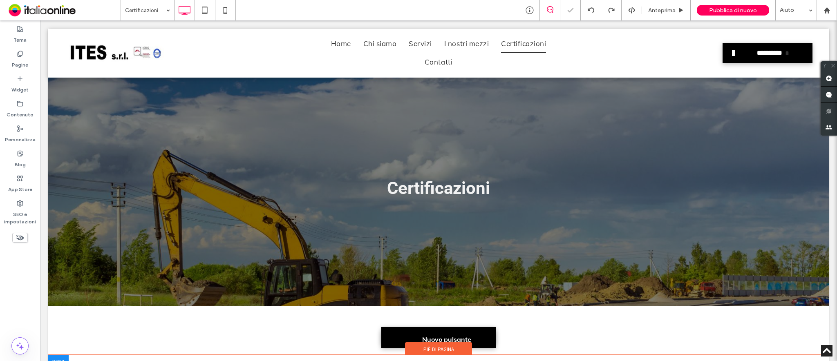
scroll to position [218, 0]
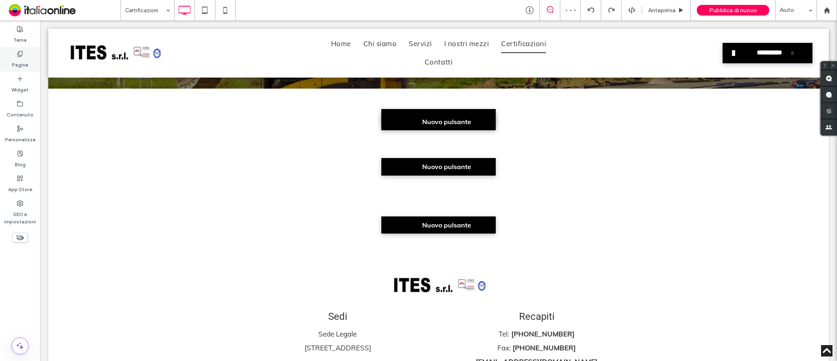
click at [18, 54] on icon at bounding box center [20, 54] width 7 height 7
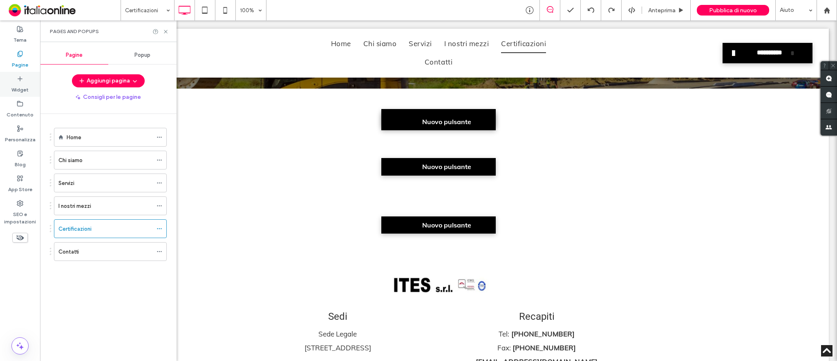
click at [18, 79] on icon at bounding box center [20, 79] width 7 height 7
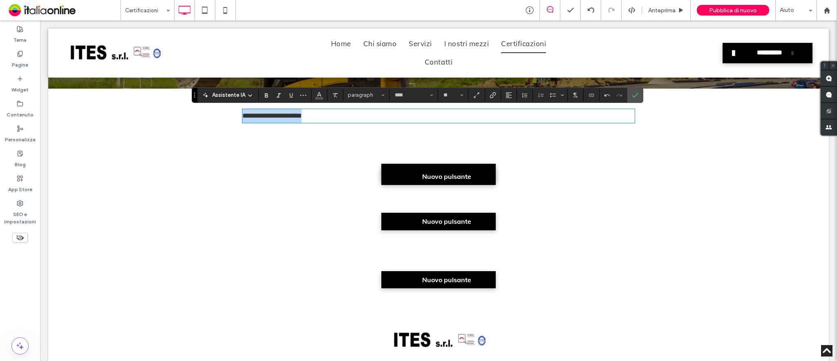
drag, startPoint x: 351, startPoint y: 114, endPoint x: 130, endPoint y: 110, distance: 221.9
click at [130, 110] on div "**********" at bounding box center [438, 116] width 780 height 55
click at [513, 95] on button "Allineamento" at bounding box center [509, 94] width 12 height 11
click at [520, 123] on div "ui.textEditor.alignment.center" at bounding box center [517, 120] width 11 height 7
click at [460, 94] on icon "Dimensione" at bounding box center [461, 95] width 3 height 3
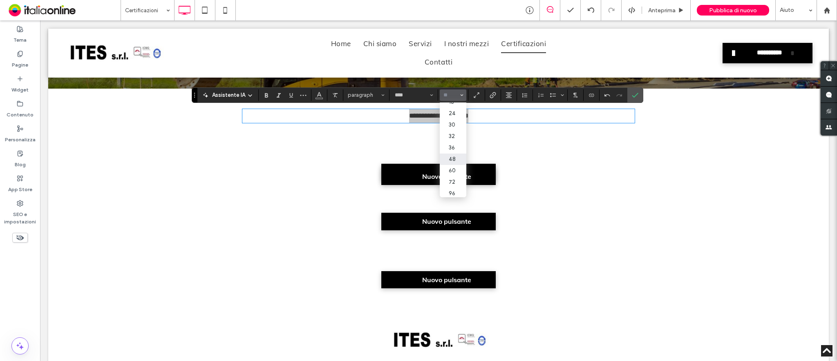
scroll to position [103, 0]
click at [457, 174] on label "72" at bounding box center [453, 179] width 26 height 11
type input "**"
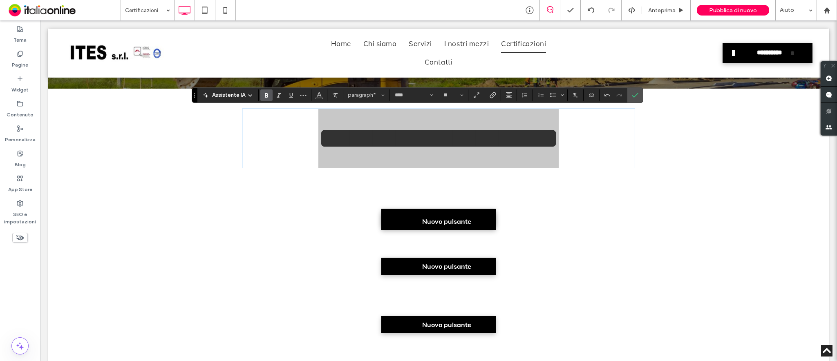
click at [262, 97] on label "Grassetto" at bounding box center [266, 94] width 12 height 11
click at [639, 92] on label "Conferma" at bounding box center [635, 95] width 12 height 15
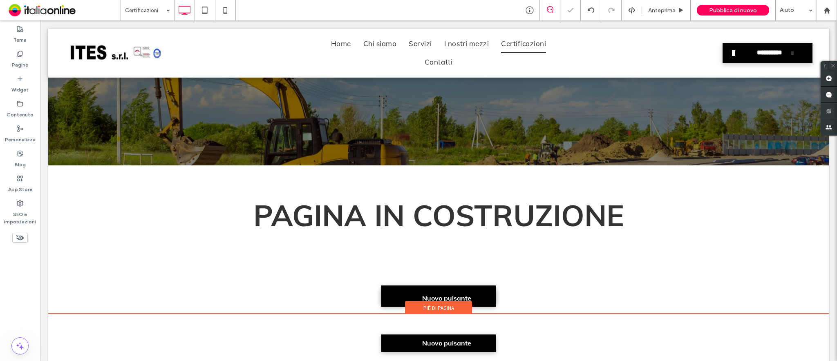
scroll to position [0, 0]
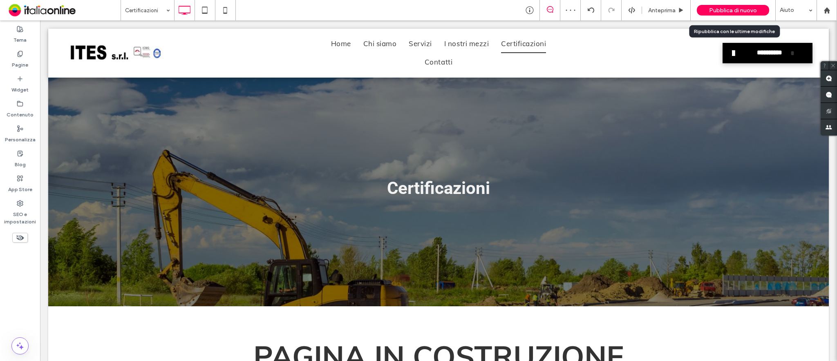
click at [744, 11] on span "Pubblica di nuovo" at bounding box center [733, 10] width 48 height 7
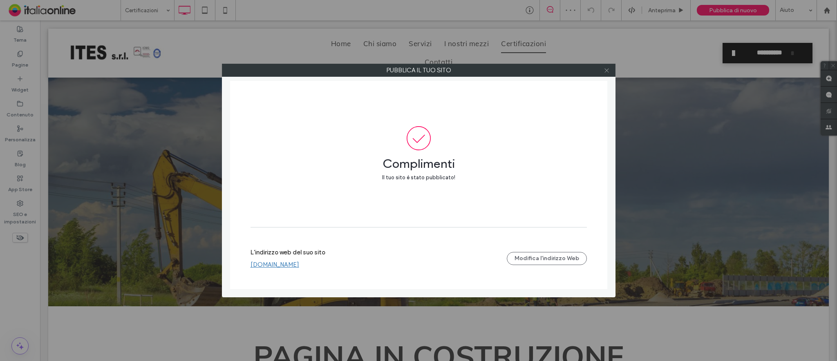
click at [603, 69] on icon at bounding box center [606, 70] width 6 height 6
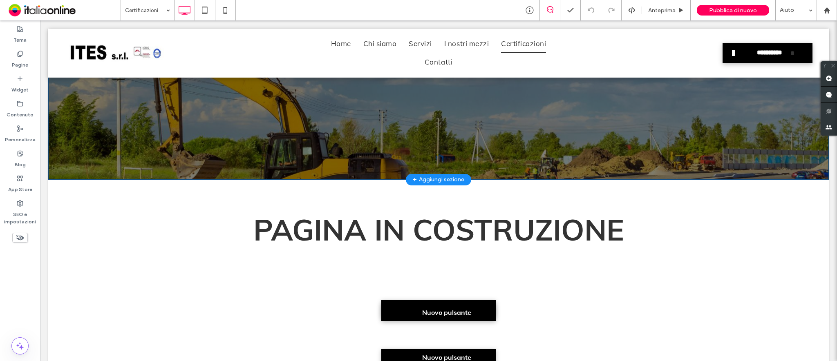
scroll to position [327, 0]
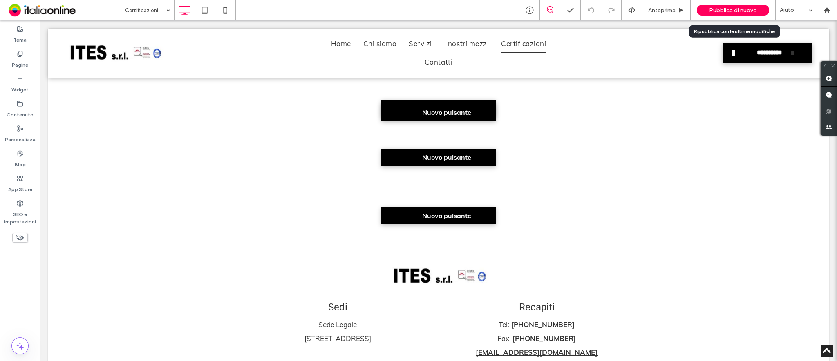
click at [734, 7] on span "Pubblica di nuovo" at bounding box center [733, 10] width 48 height 7
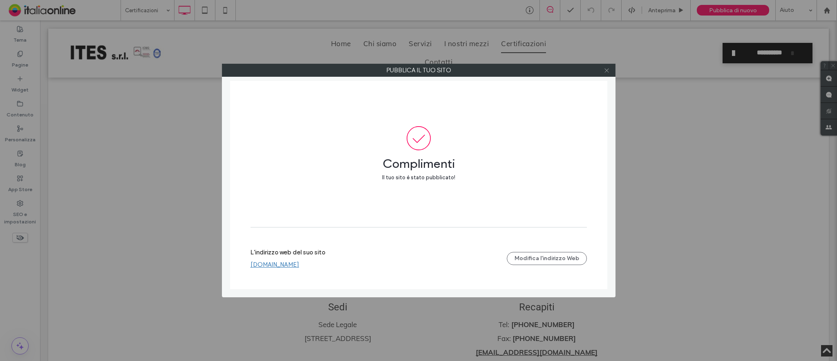
click at [606, 66] on span at bounding box center [606, 70] width 6 height 12
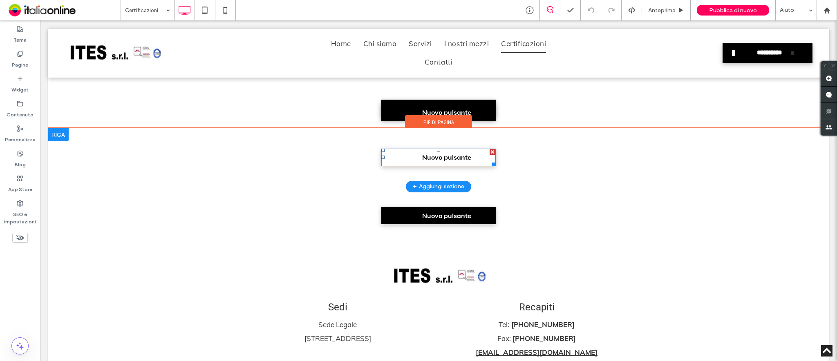
click at [475, 152] on link "Nuovo pulsante" at bounding box center [438, 157] width 114 height 17
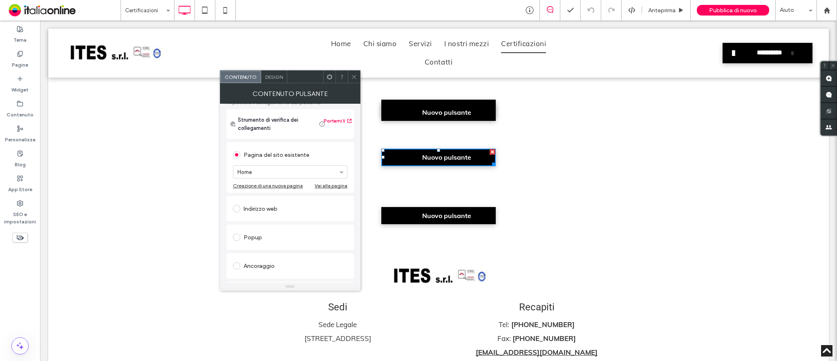
scroll to position [137, 0]
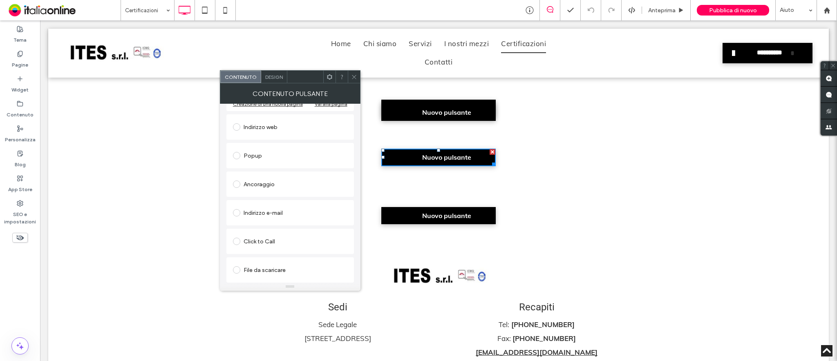
click at [237, 269] on span at bounding box center [236, 269] width 7 height 7
click at [351, 78] on icon at bounding box center [354, 77] width 6 height 6
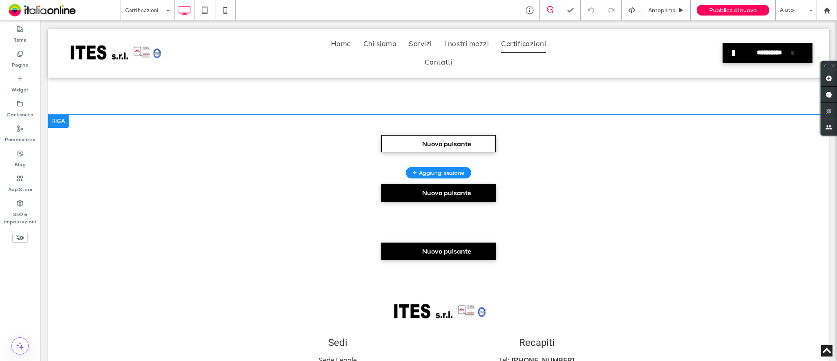
scroll to position [272, 0]
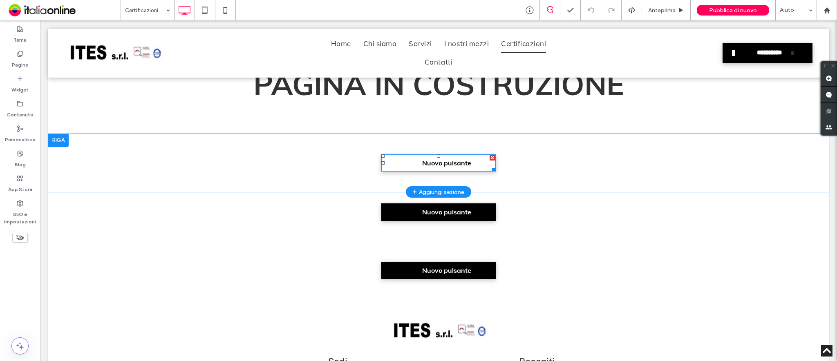
click at [454, 159] on span "Nuovo pulsante" at bounding box center [446, 163] width 49 height 8
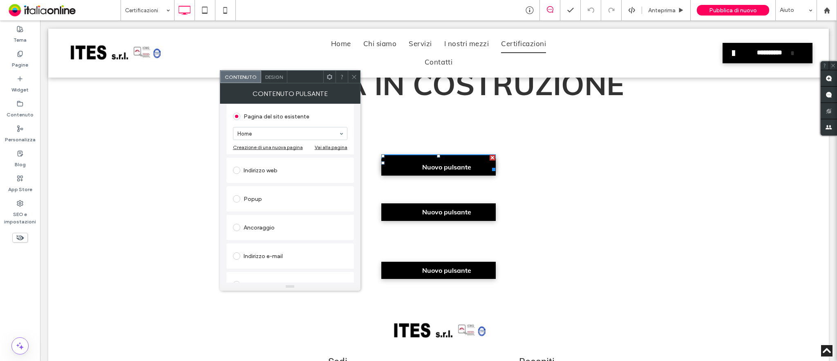
scroll to position [137, 0]
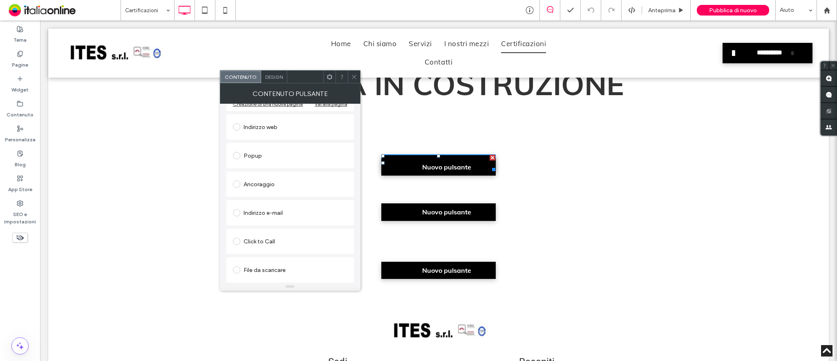
click at [273, 78] on span "Design" at bounding box center [274, 77] width 18 height 6
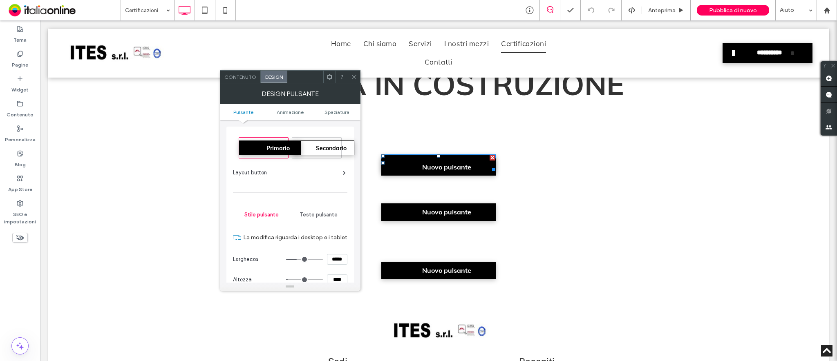
click at [353, 79] on icon at bounding box center [354, 77] width 6 height 6
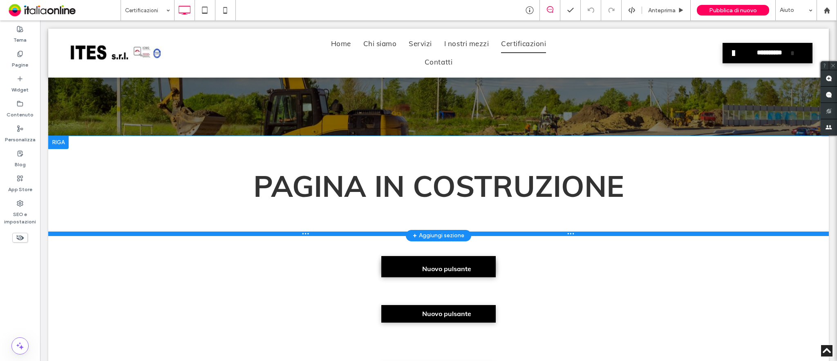
scroll to position [163, 0]
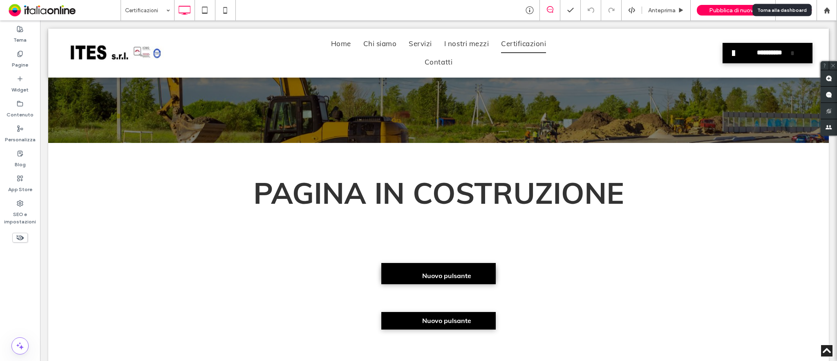
drag, startPoint x: 823, startPoint y: 11, endPoint x: 798, endPoint y: 3, distance: 25.6
click at [823, 11] on icon at bounding box center [826, 10] width 7 height 7
